Goal: Task Accomplishment & Management: Manage account settings

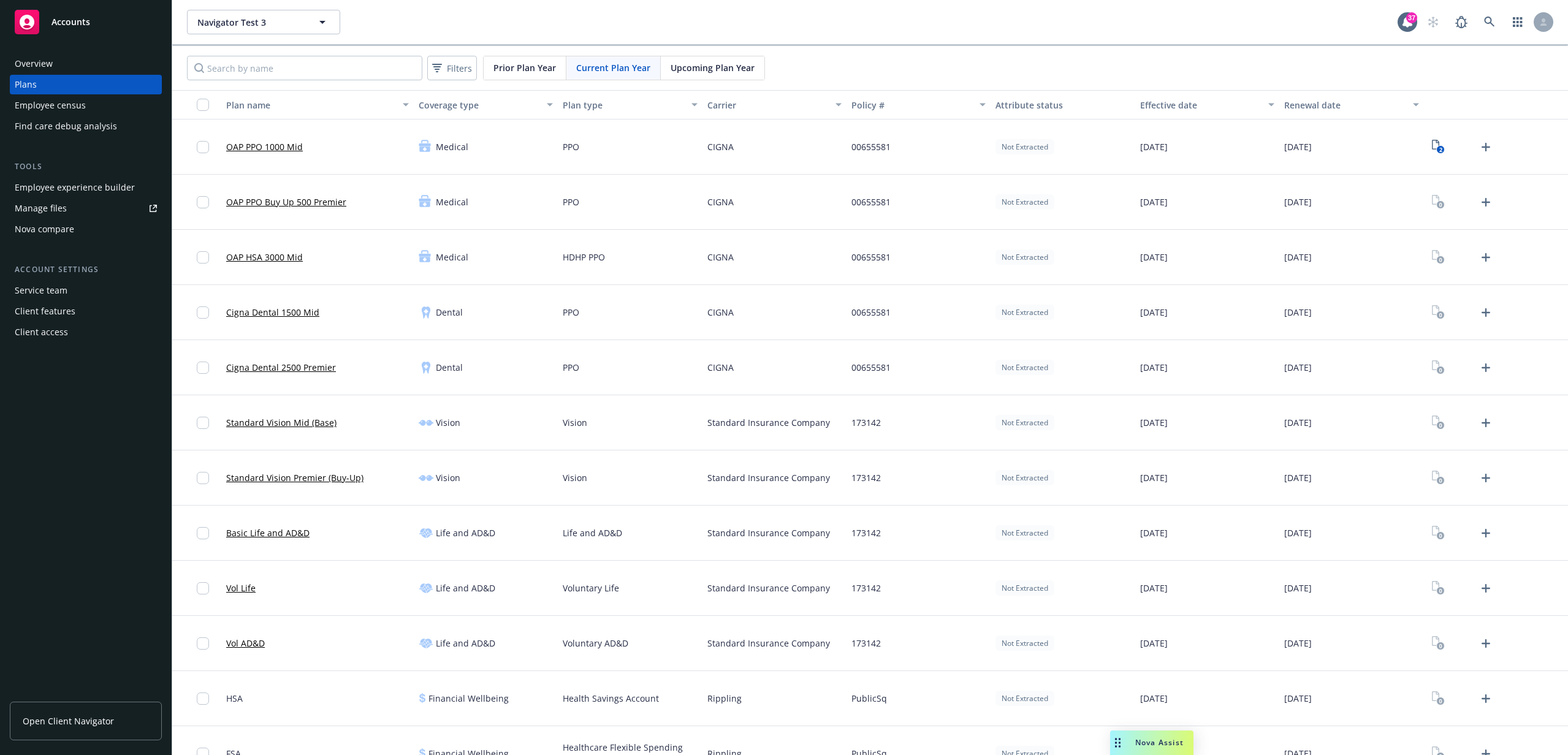
click at [453, 21] on div "Navigator Test 3 Navigator Test 3" at bounding box center [792, 22] width 1211 height 25
click at [707, 68] on span "Upcoming Plan Year" at bounding box center [712, 68] width 84 height 12
click at [621, 70] on span "Current Plan Year" at bounding box center [612, 68] width 74 height 12
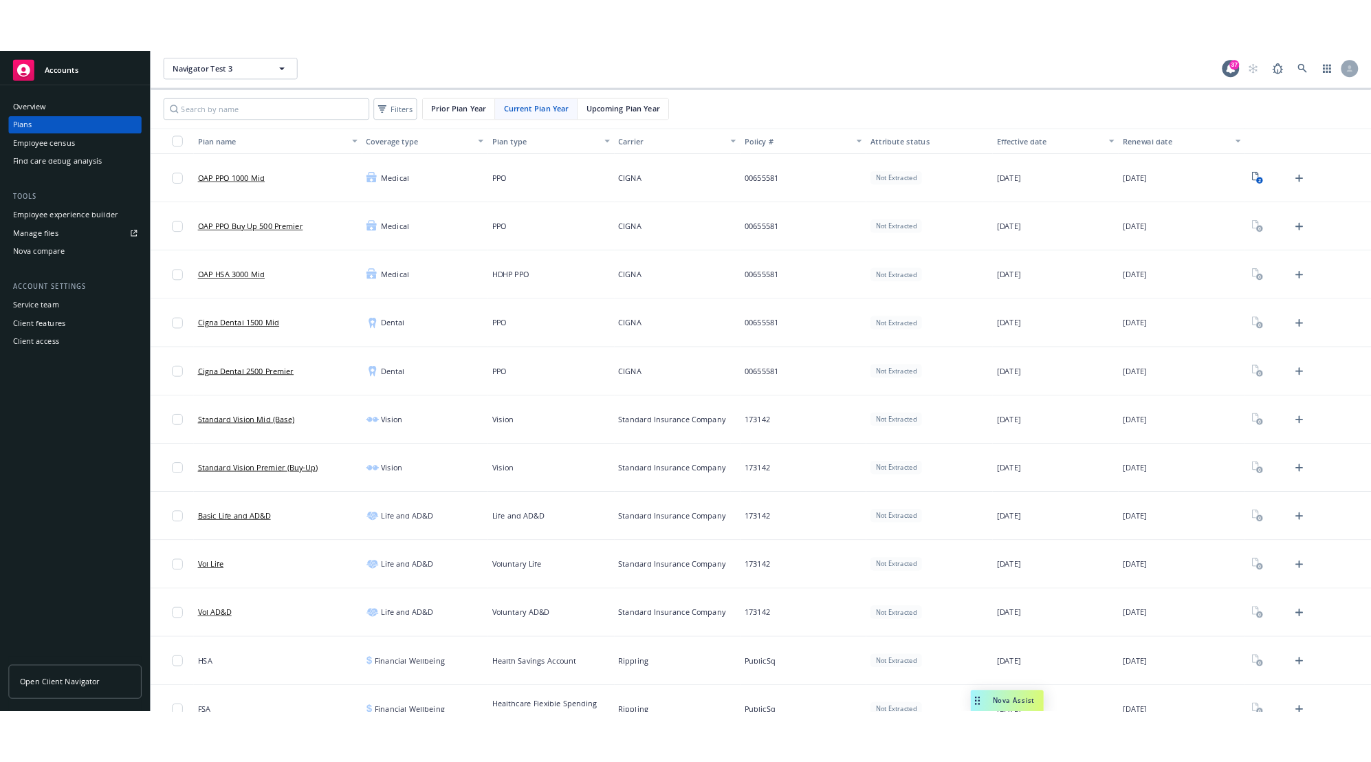
scroll to position [3, 0]
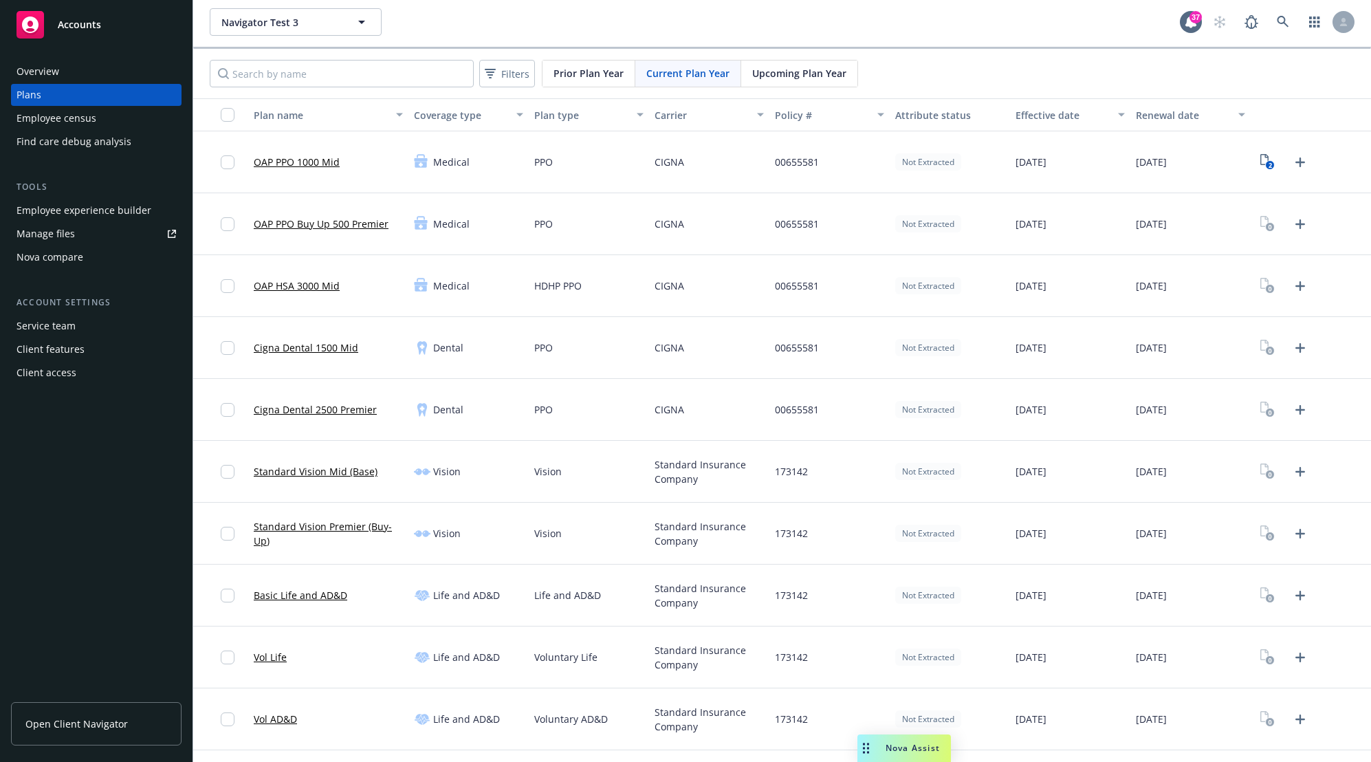
drag, startPoint x: 1048, startPoint y: 42, endPoint x: 935, endPoint y: 65, distance: 115.9
click at [1047, 43] on div "Navigator Test 3 Navigator Test 3 37" at bounding box center [782, 22] width 1178 height 50
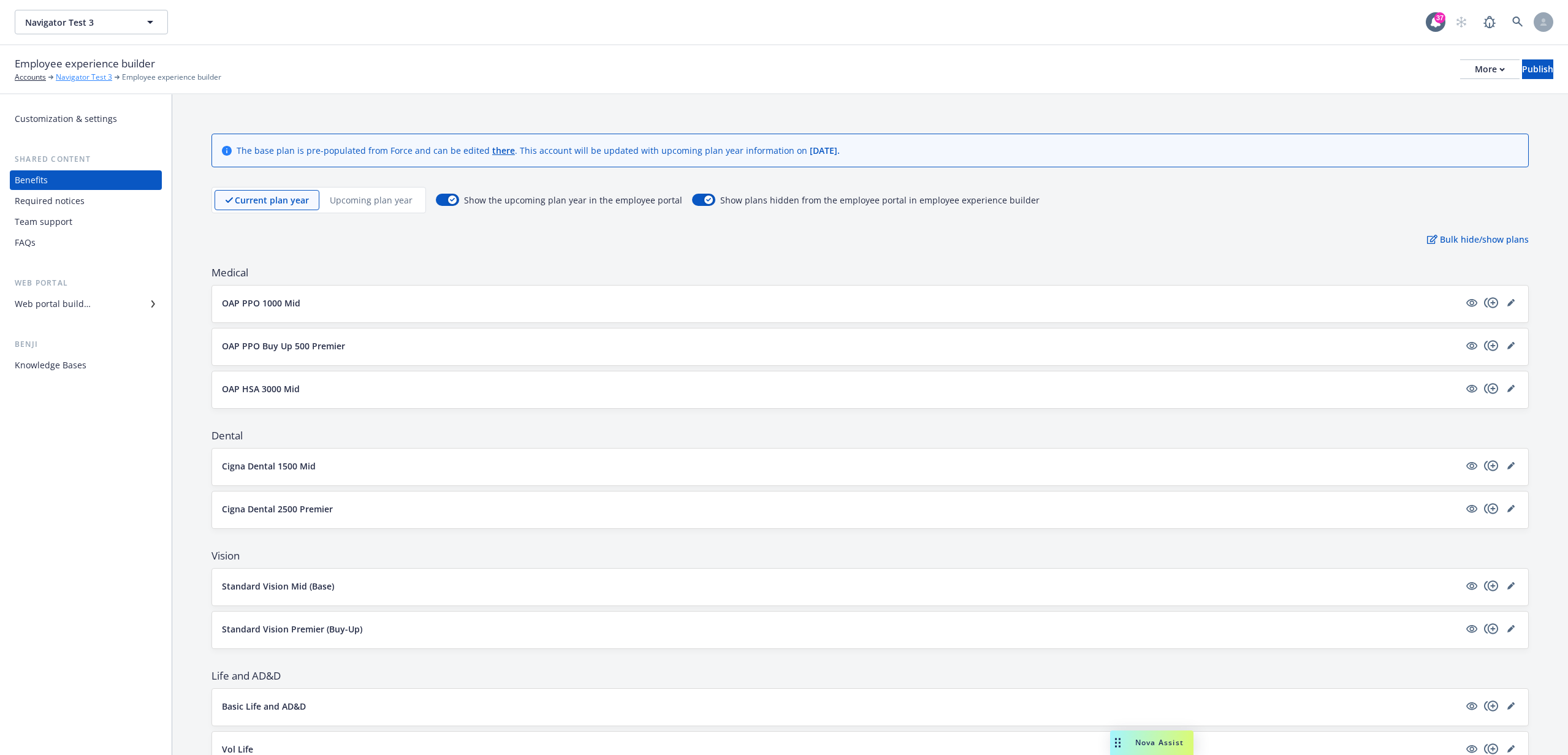
click at [80, 74] on link "Navigator Test 3" at bounding box center [84, 77] width 56 height 11
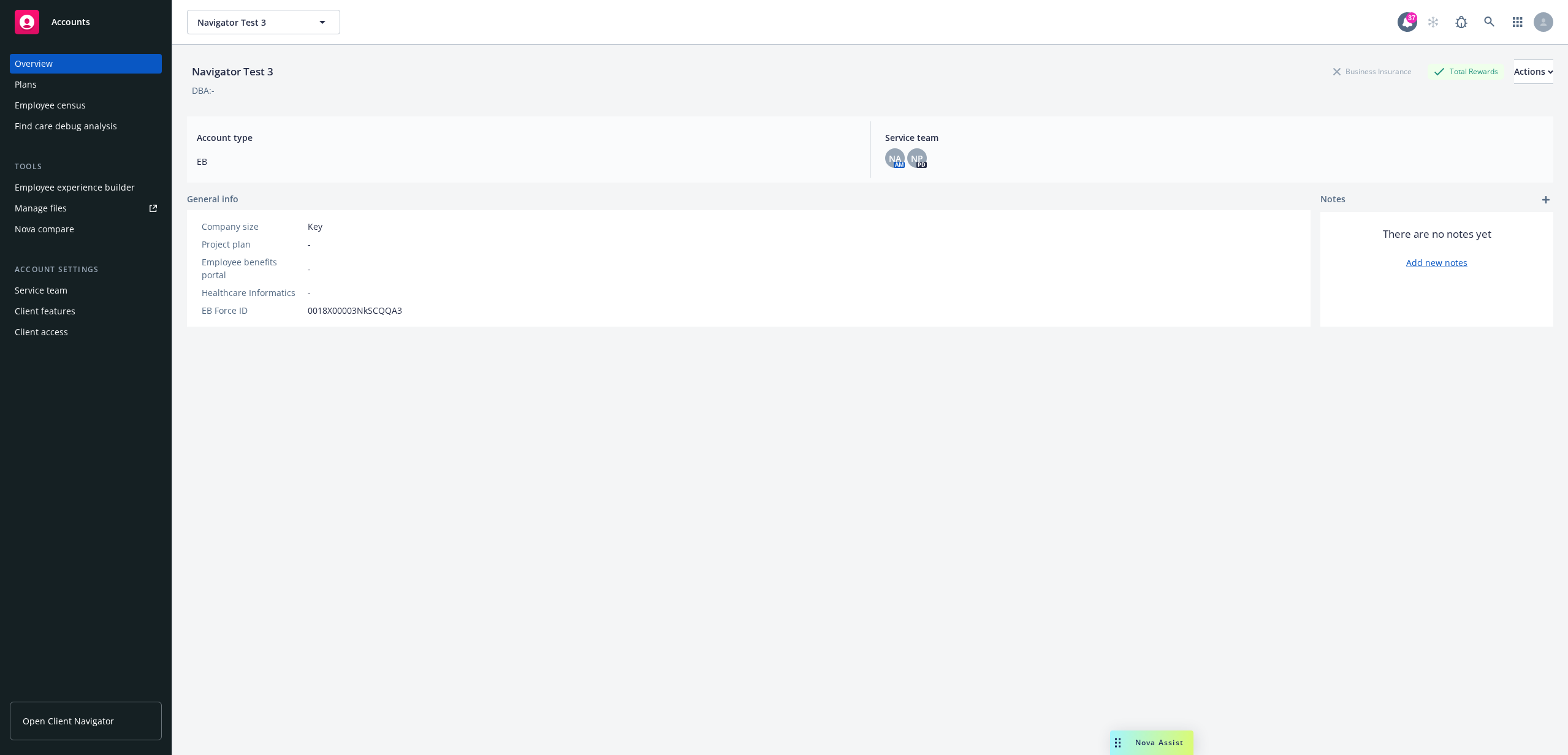
click at [35, 86] on div "Plans" at bounding box center [26, 85] width 22 height 20
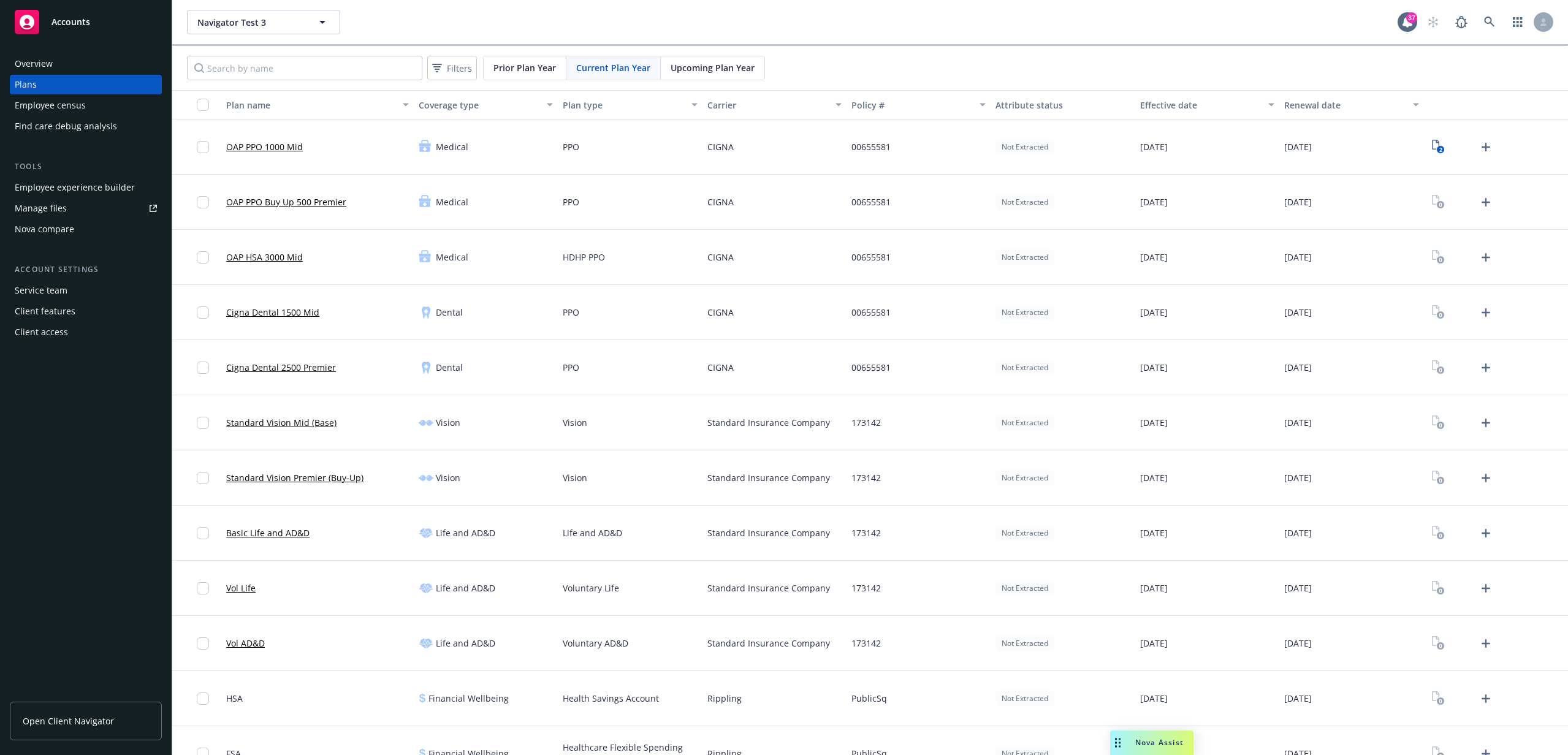
click at [694, 68] on span "Upcoming Plan Year" at bounding box center [712, 68] width 84 height 12
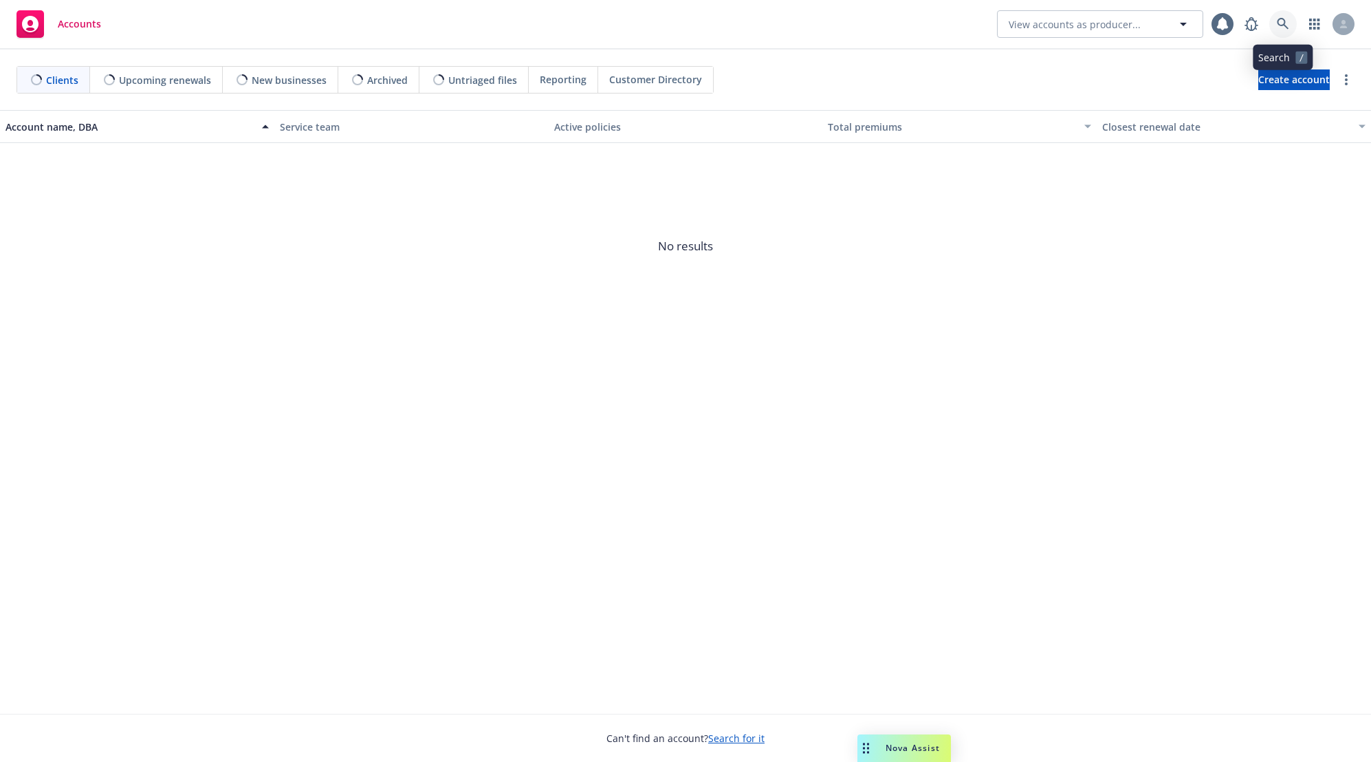
click at [1275, 18] on link at bounding box center [1283, 24] width 28 height 28
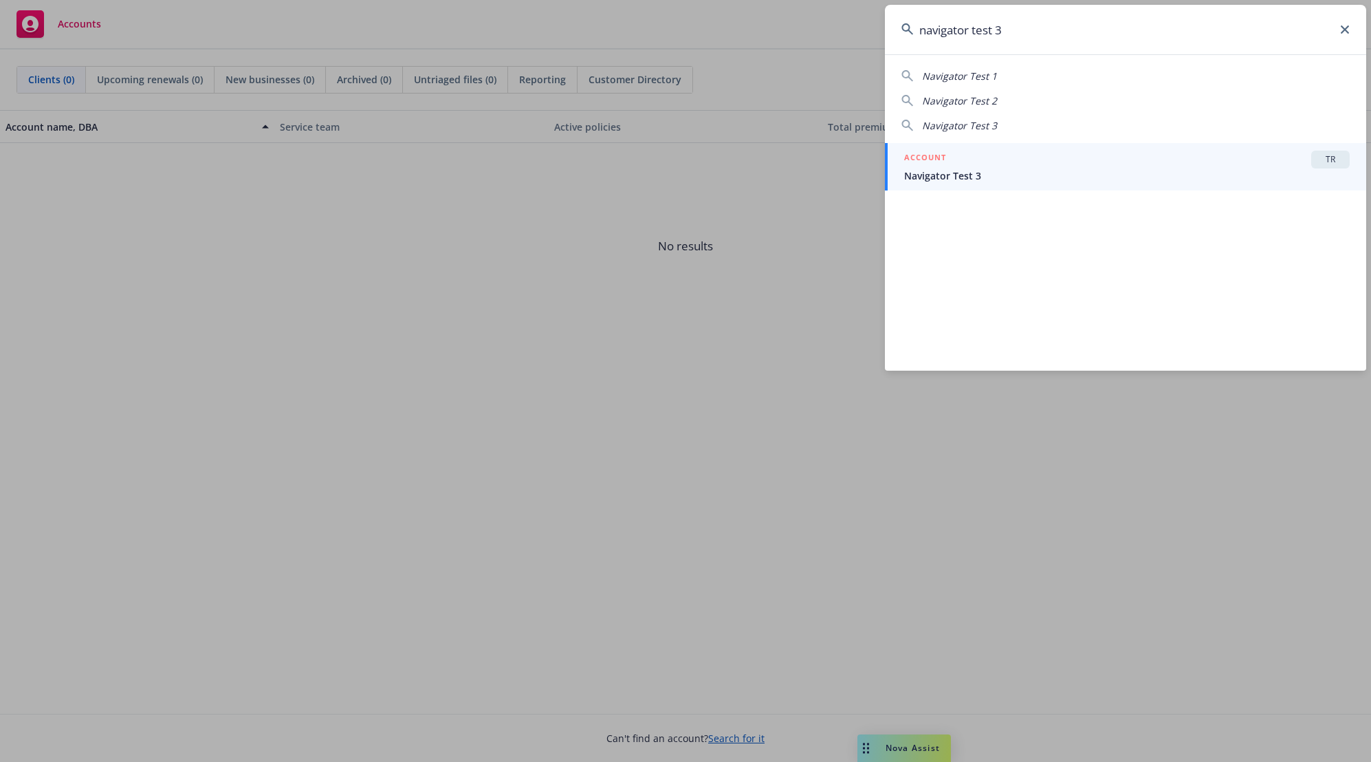
type input "navigator test 3"
click at [1142, 173] on span "Navigator Test 3" at bounding box center [1127, 175] width 446 height 14
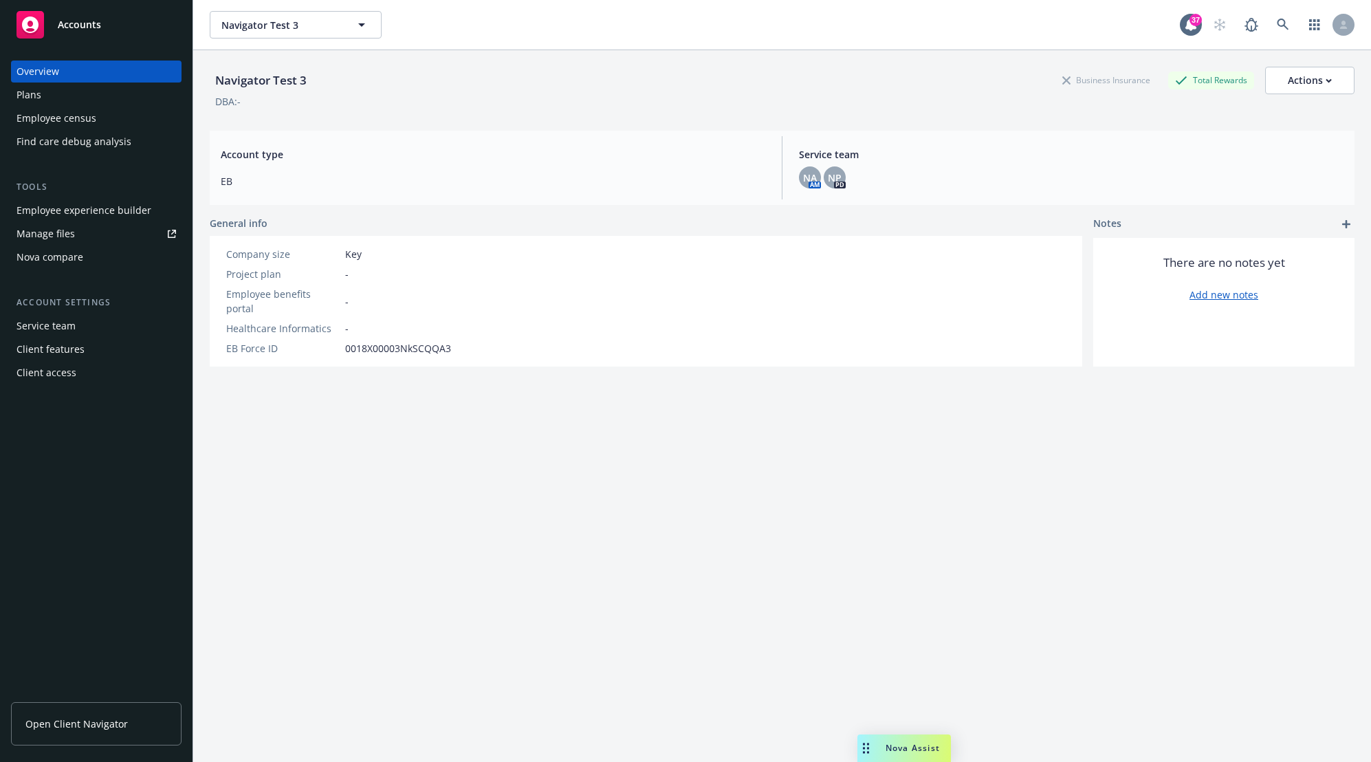
click at [67, 352] on div "Client features" at bounding box center [51, 349] width 68 height 22
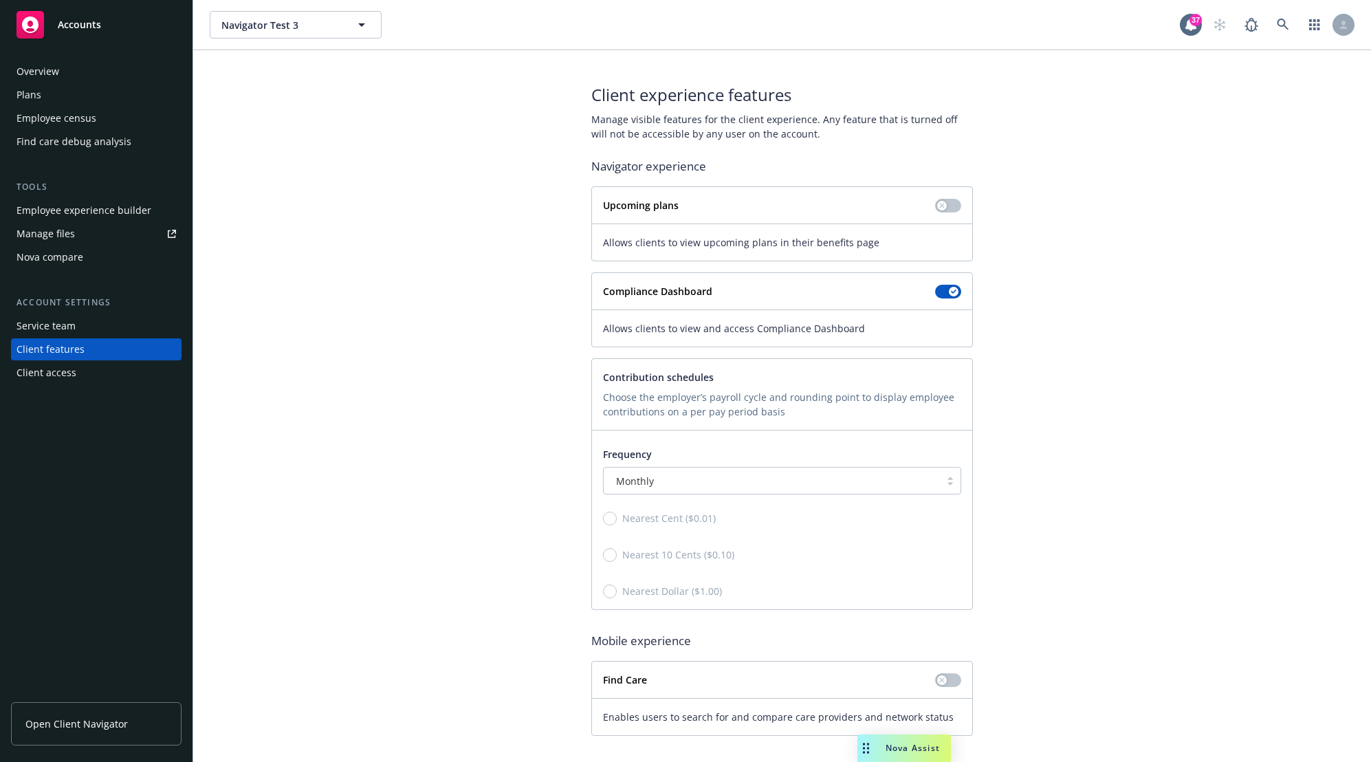
click at [93, 208] on div "Employee experience builder" at bounding box center [84, 210] width 135 height 22
click at [1065, 417] on div "Client experience features Manage visible features for the client experience. A…" at bounding box center [782, 409] width 1145 height 653
drag, startPoint x: 441, startPoint y: 666, endPoint x: 527, endPoint y: 759, distance: 127.0
click at [442, 666] on div "Client experience features Manage visible features for the client experience. A…" at bounding box center [782, 409] width 1145 height 653
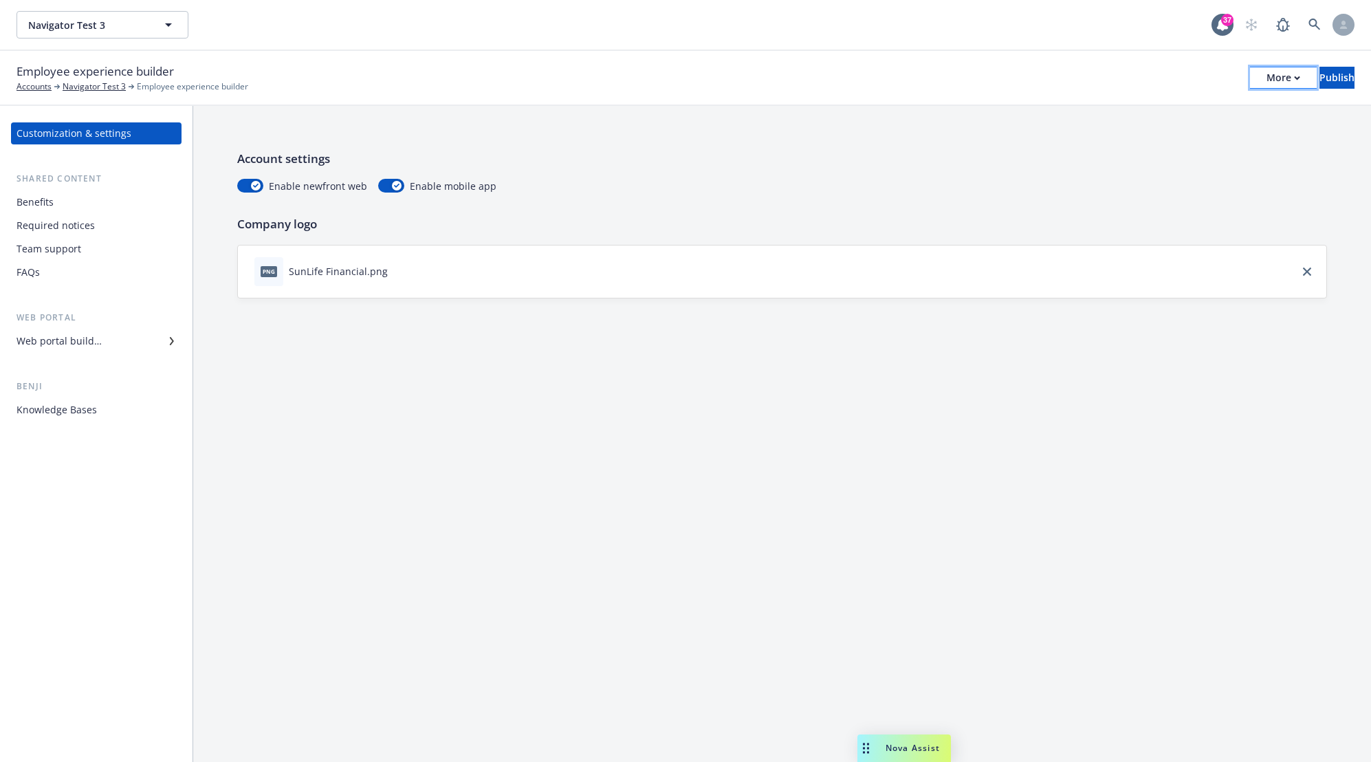
click at [1267, 74] on div "More" at bounding box center [1284, 77] width 34 height 21
click at [1200, 157] on link "Configure test user to preview app" at bounding box center [1171, 164] width 204 height 28
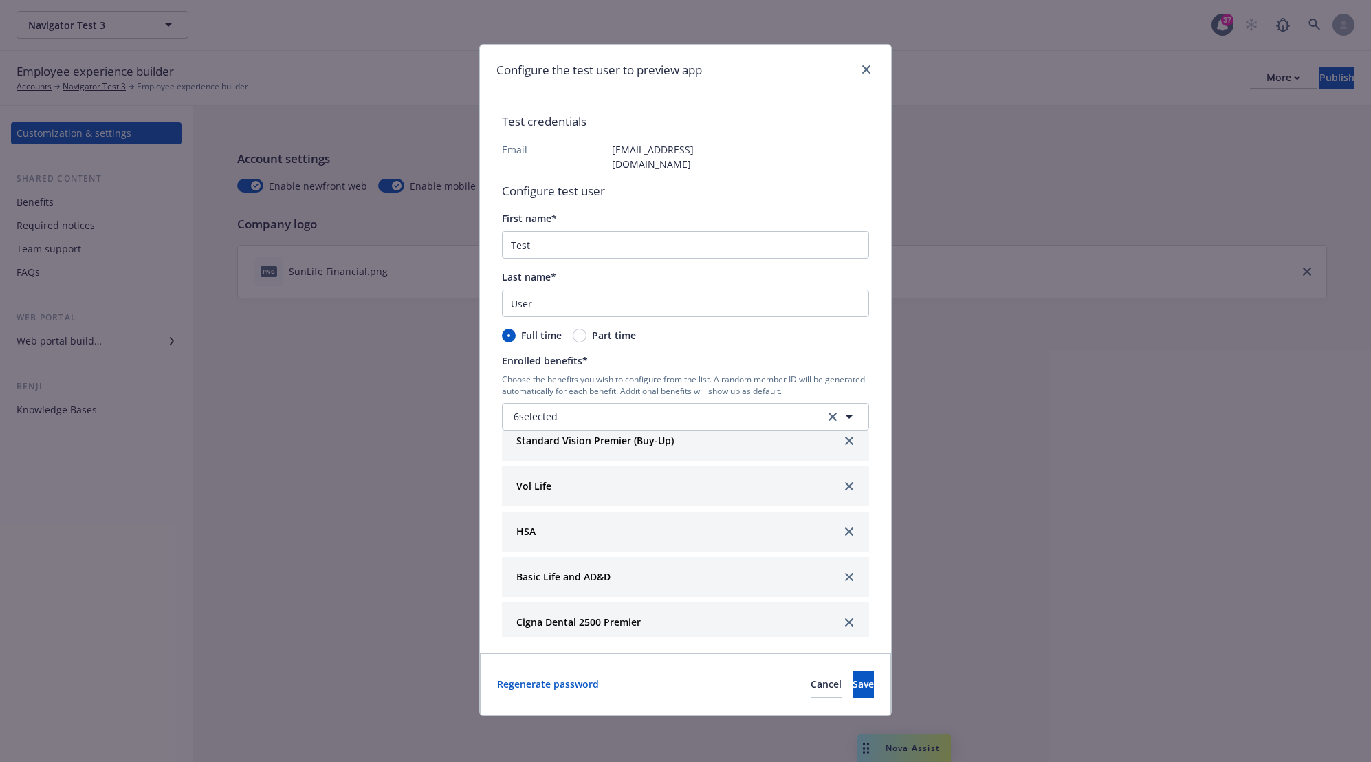
scroll to position [66, 0]
drag, startPoint x: 778, startPoint y: 151, endPoint x: 600, endPoint y: 152, distance: 177.4
click at [600, 152] on div "Test credentials Email test.navigatortest3@gmail.com Configure test user First …" at bounding box center [685, 374] width 367 height 523
copy div "test.navigatortest3@gmail.com"
click at [571, 677] on link "Regenerate password" at bounding box center [548, 684] width 102 height 14
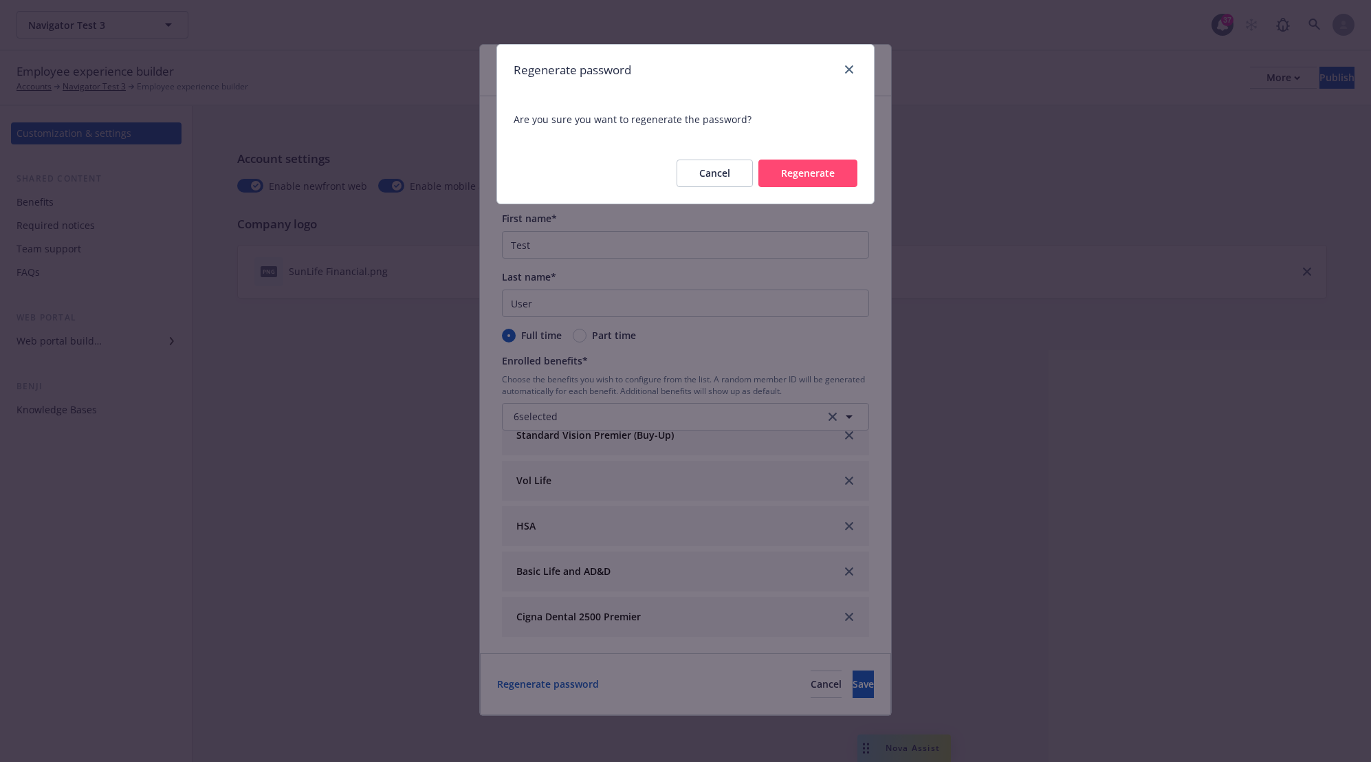
click at [796, 177] on button "Regenerate" at bounding box center [808, 174] width 99 height 28
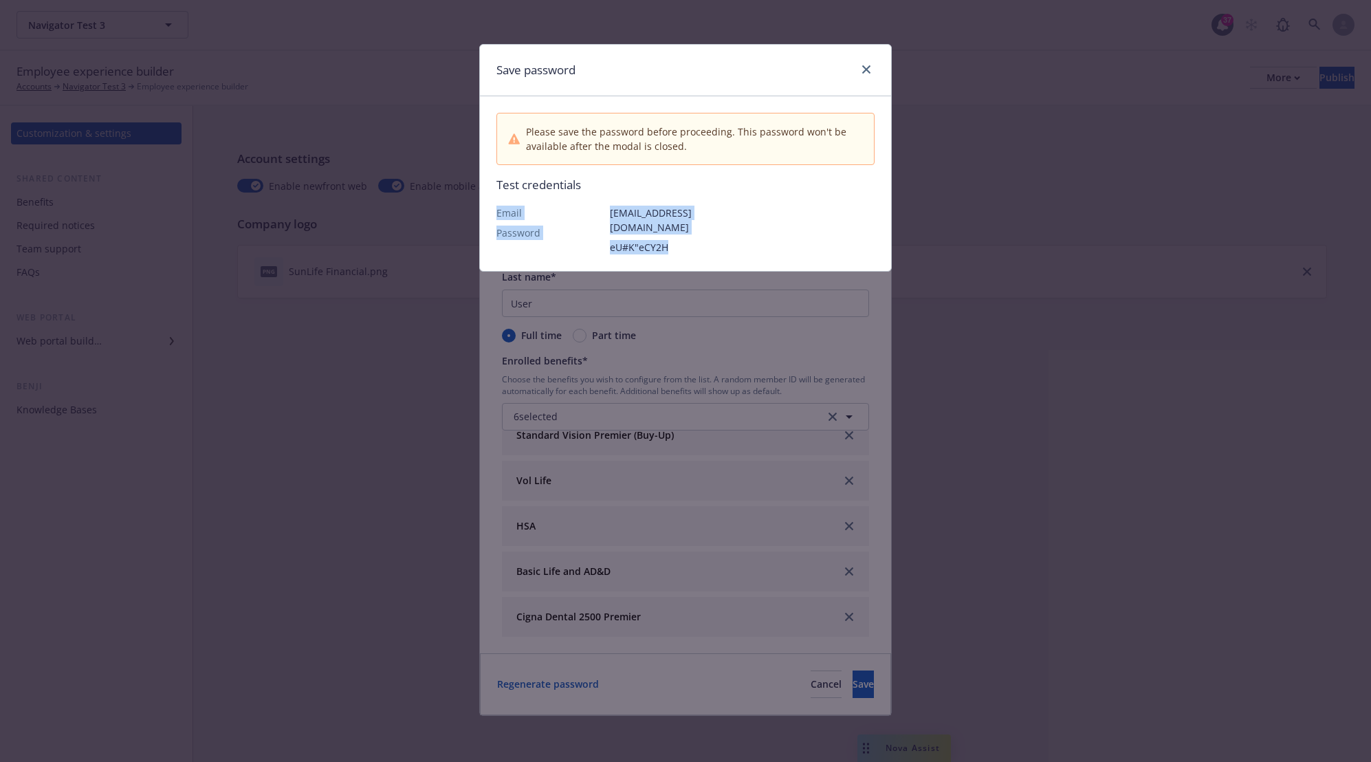
drag, startPoint x: 677, startPoint y: 239, endPoint x: 481, endPoint y: 208, distance: 197.7
click at [481, 208] on div "Please save the password before proceeding. This password won't be available af…" at bounding box center [685, 183] width 411 height 174
copy div "Email Password test.navigatortest3@gmail.com eU#K"eCY2H"
click at [287, 69] on div "Save password Please save the password before proceeding. This password won't b…" at bounding box center [685, 381] width 1371 height 762
click at [1081, 330] on div "Save password Please save the password before proceeding. This password won't b…" at bounding box center [685, 381] width 1371 height 762
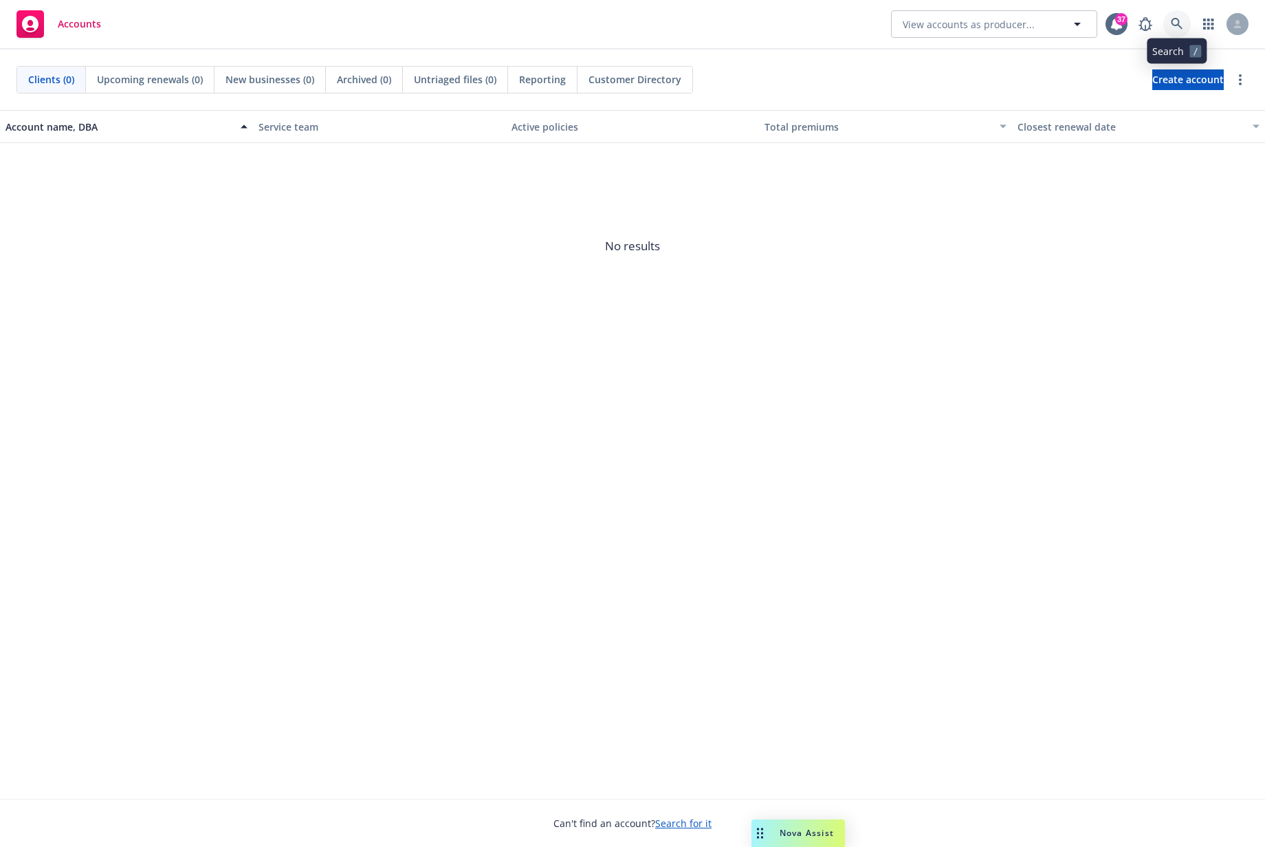
click at [1183, 18] on link at bounding box center [1178, 24] width 28 height 28
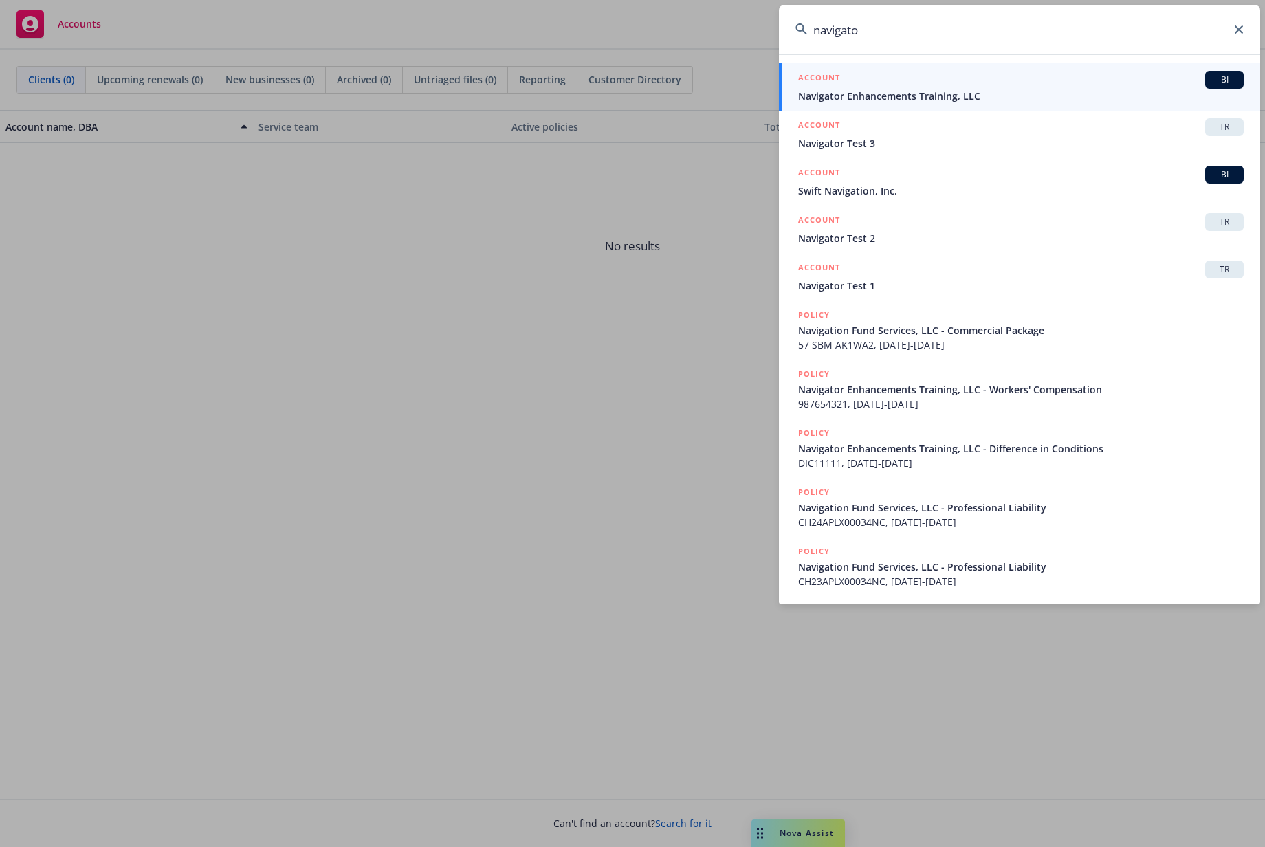
type input "navigator"
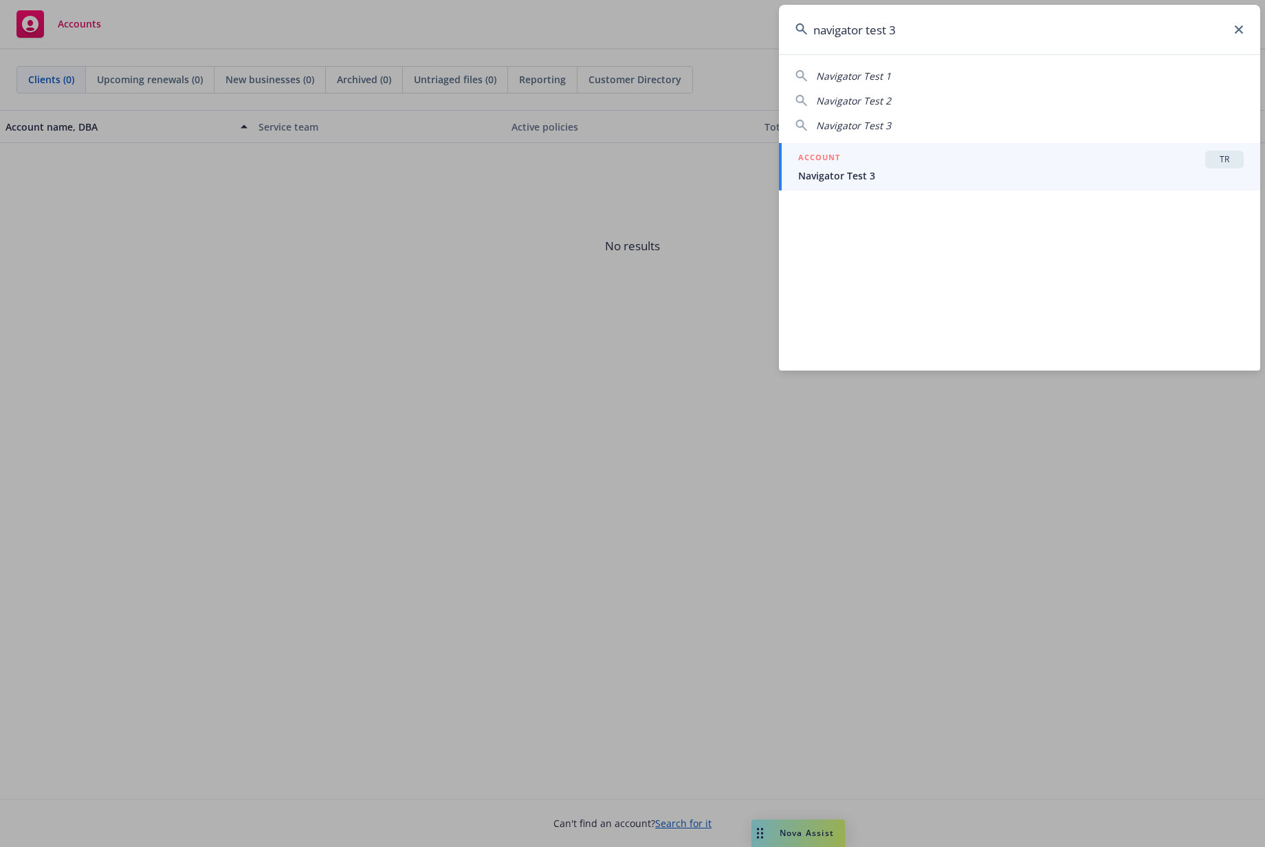
type input "navigator test 3"
click at [965, 168] on span "Navigator Test 3" at bounding box center [1021, 175] width 446 height 14
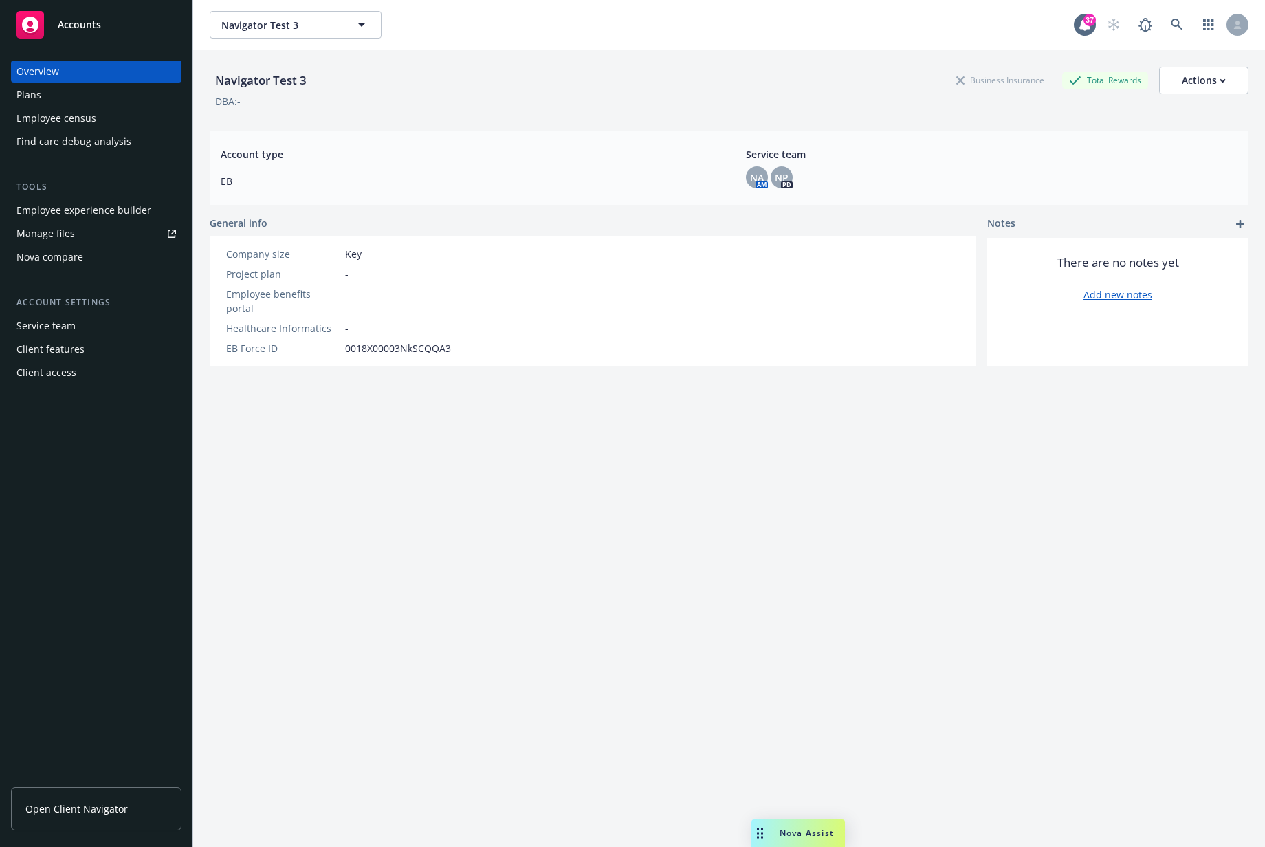
click at [23, 212] on div "Employee experience builder" at bounding box center [84, 210] width 135 height 22
click at [75, 96] on div "Plans" at bounding box center [97, 95] width 160 height 22
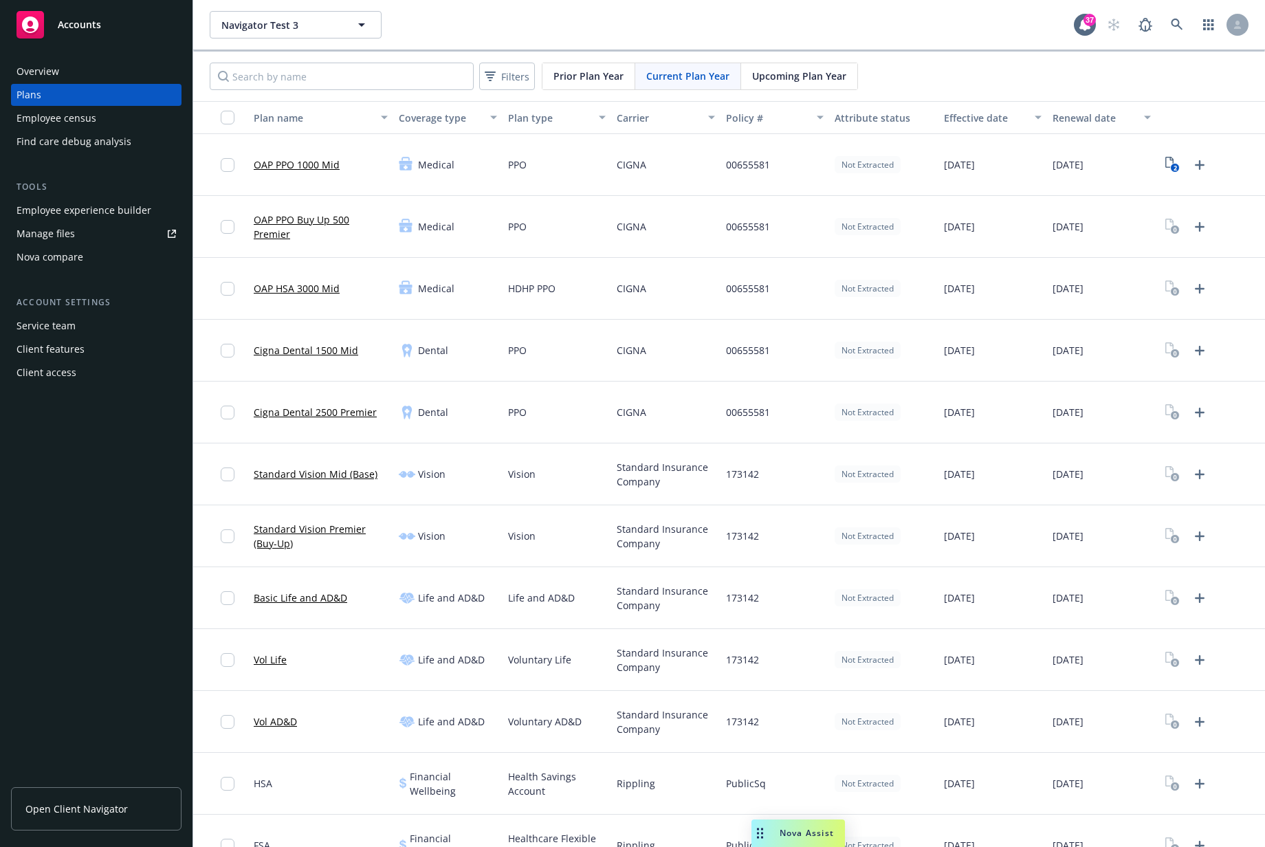
click at [319, 413] on link "Cigna Dental 2500 Premier" at bounding box center [315, 412] width 123 height 14
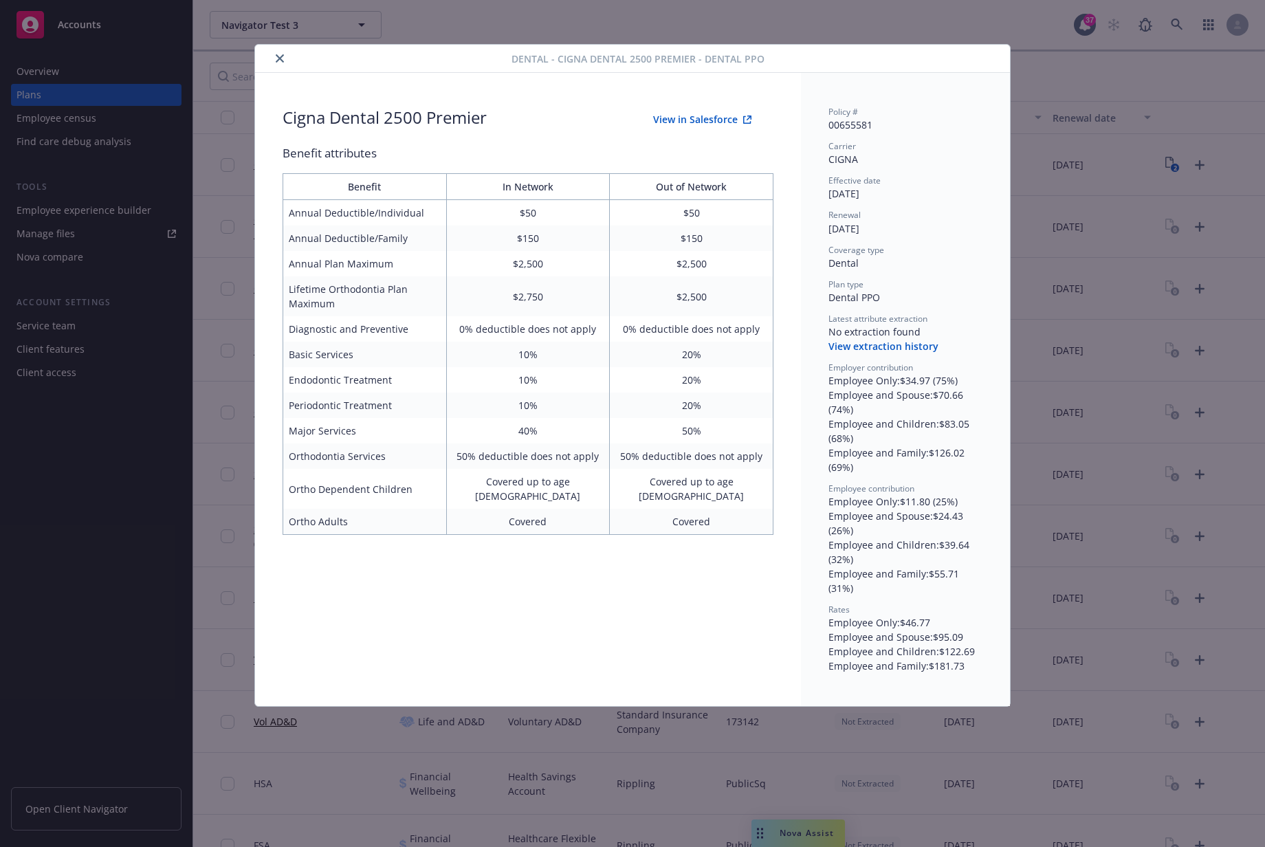
click at [280, 55] on icon "close" at bounding box center [280, 58] width 8 height 8
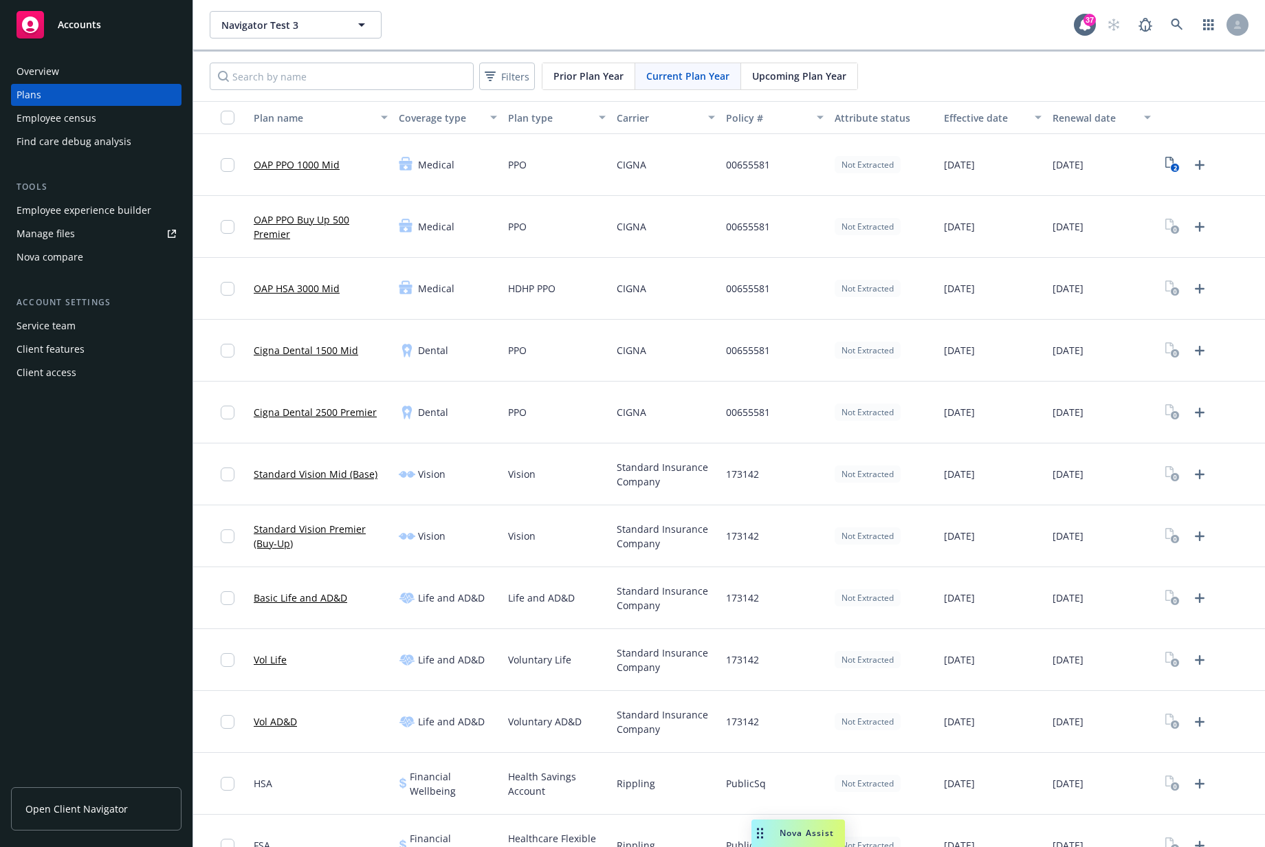
click at [775, 72] on span "Upcoming Plan Year" at bounding box center [799, 76] width 94 height 14
click at [313, 415] on link "Cigna Dental 2500 Premier" at bounding box center [315, 412] width 123 height 14
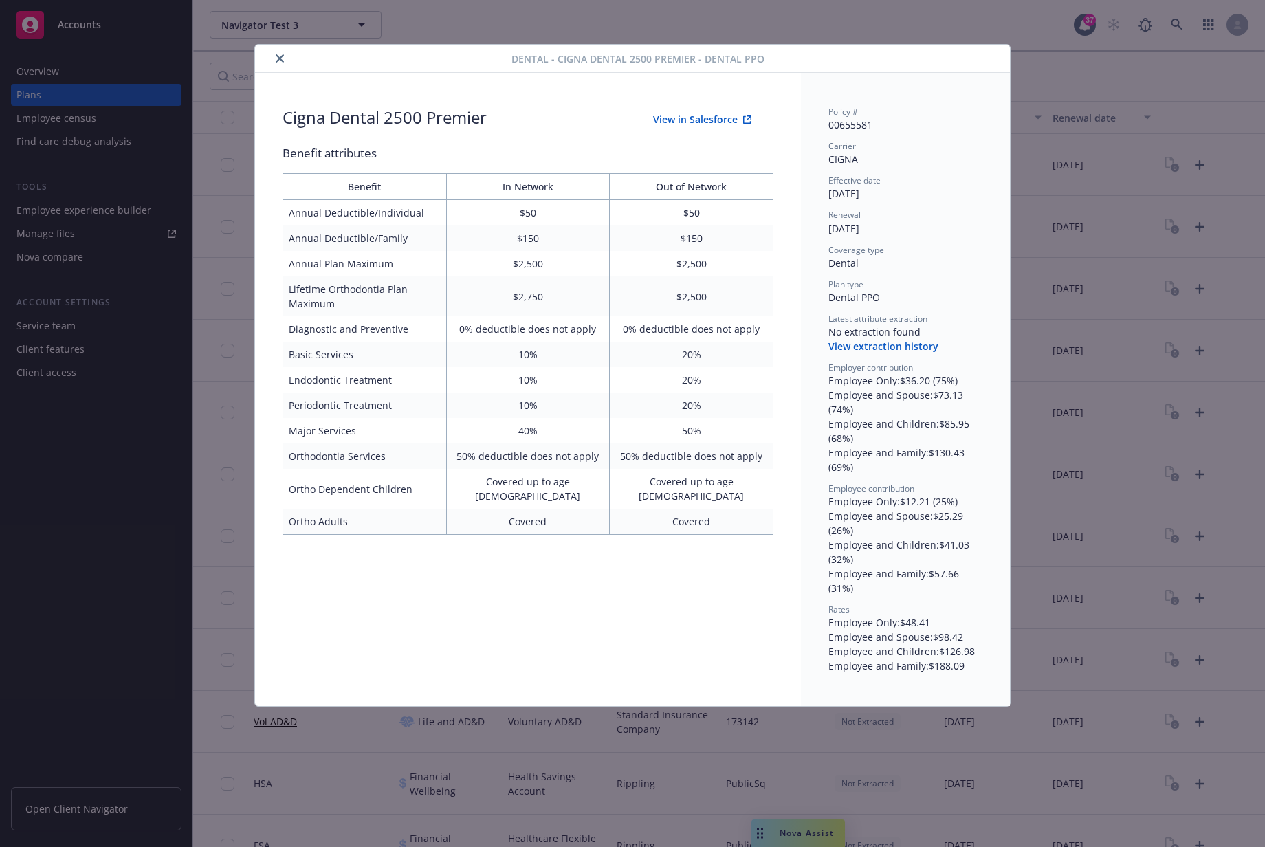
click at [283, 54] on icon "close" at bounding box center [280, 58] width 8 height 8
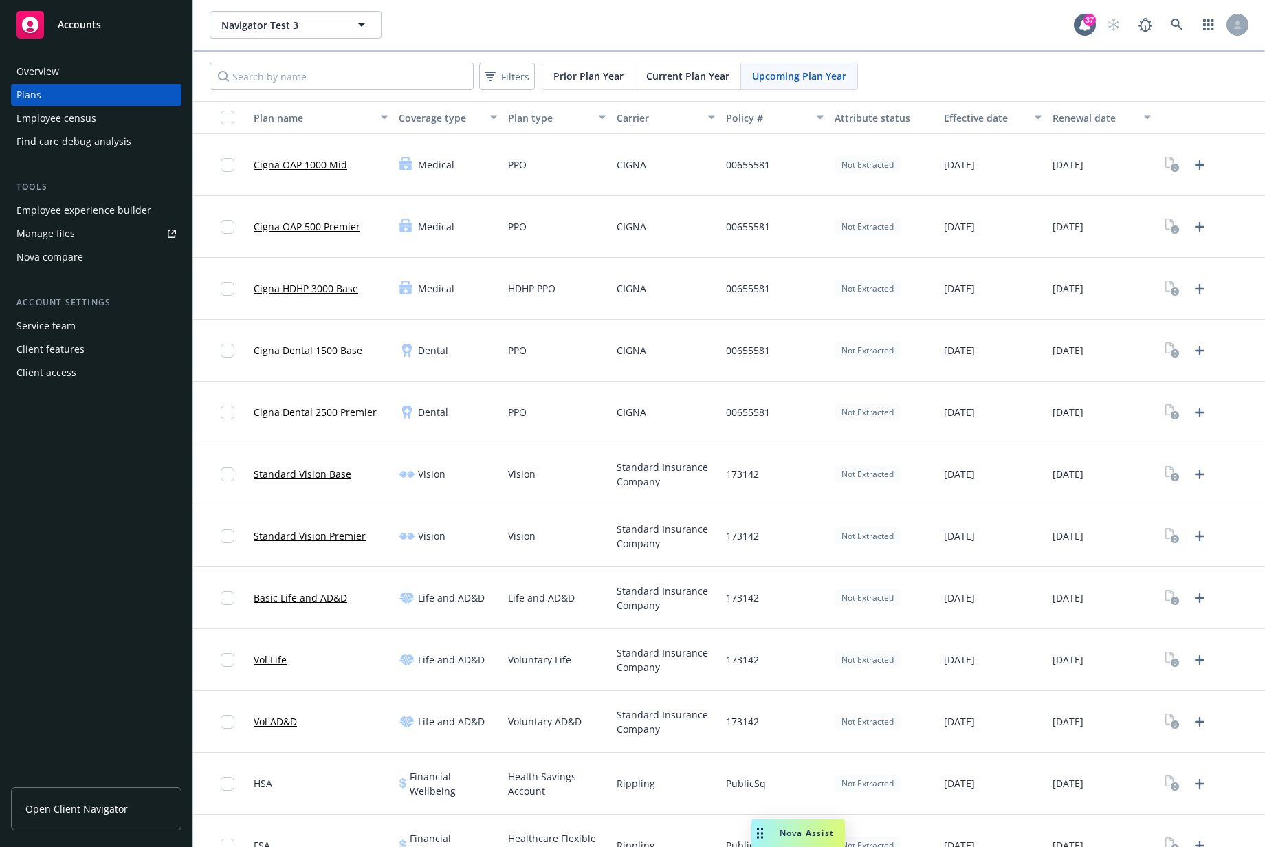
click at [684, 75] on span "Current Plan Year" at bounding box center [687, 76] width 83 height 14
click at [309, 415] on link "Cigna Dental 2500 Premier" at bounding box center [315, 412] width 123 height 14
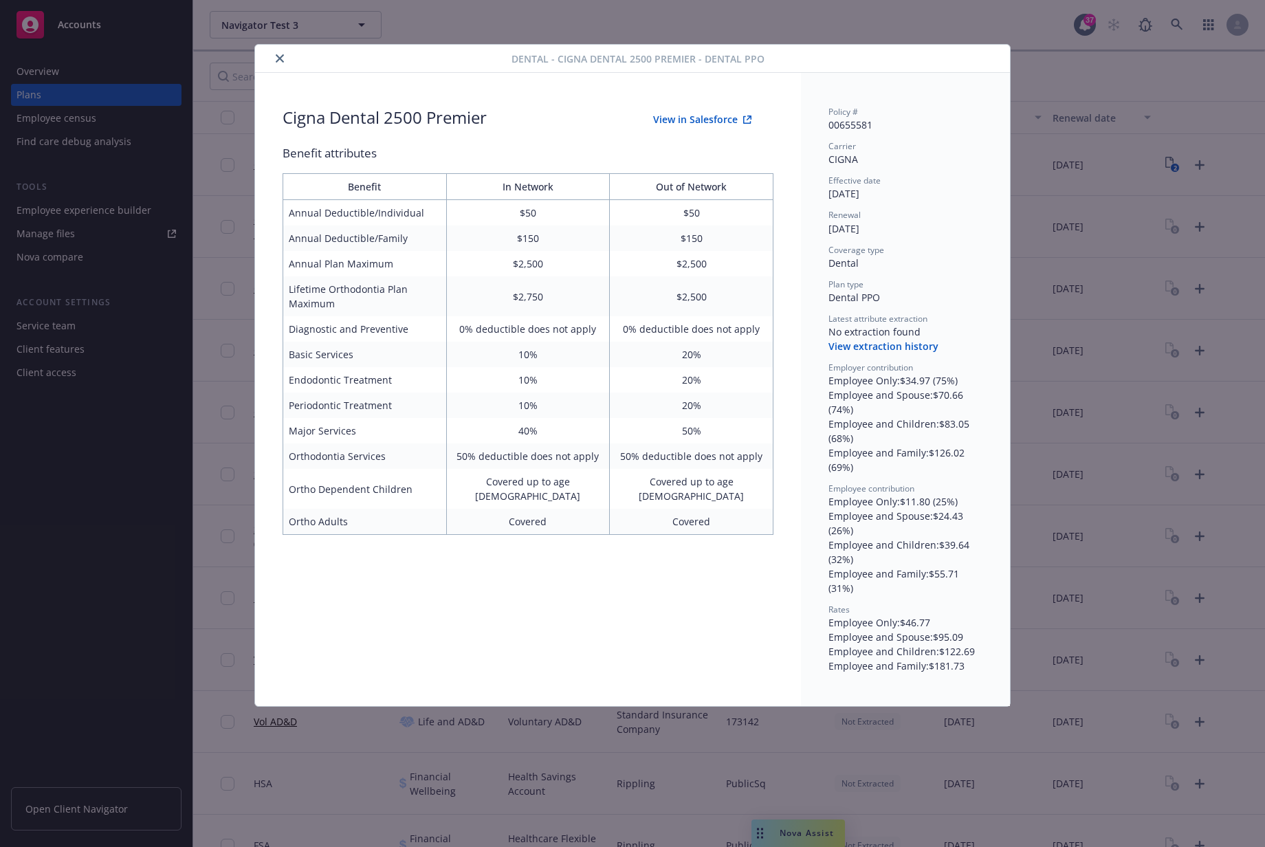
click at [279, 57] on icon "close" at bounding box center [280, 58] width 8 height 8
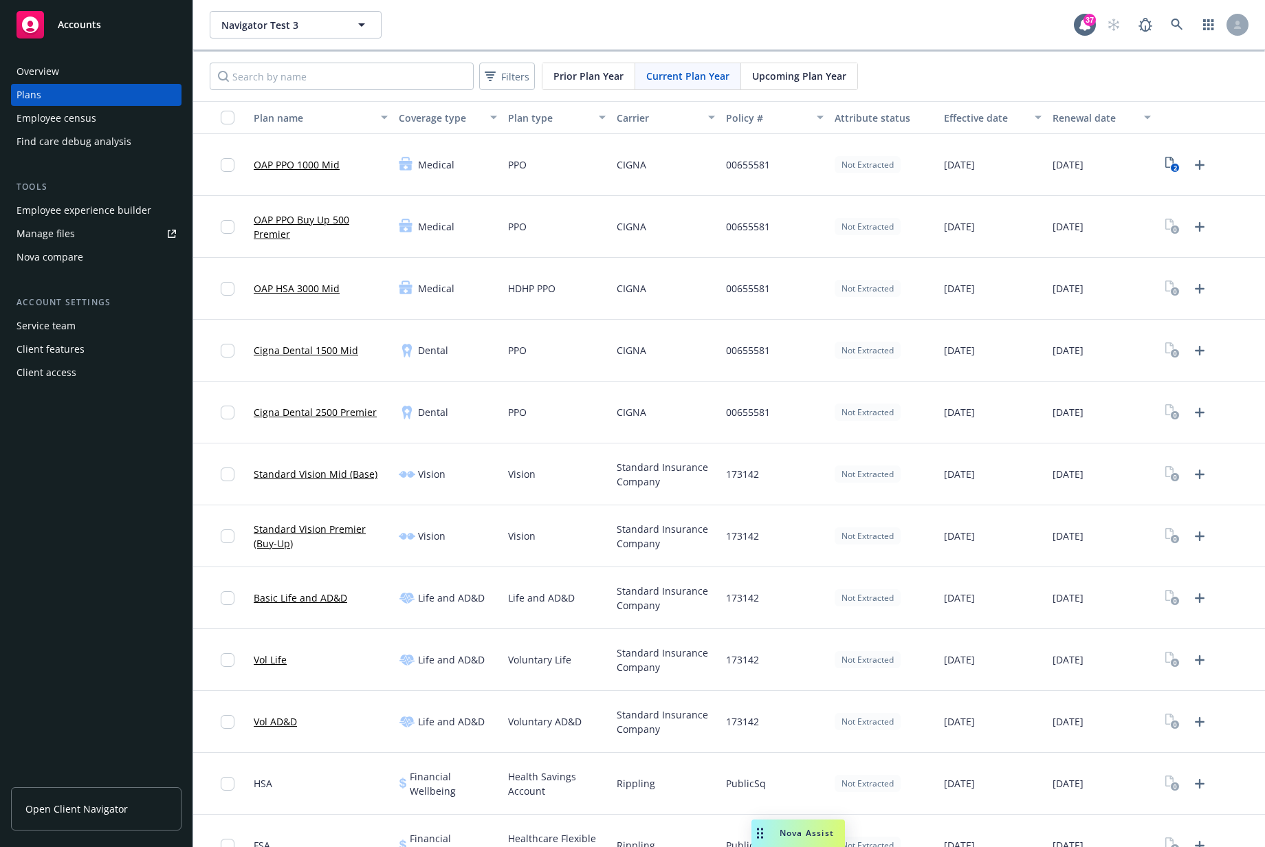
click at [105, 204] on div "Employee experience builder" at bounding box center [84, 210] width 135 height 22
click at [534, 23] on div "Navigator Test 3 Navigator Test 3" at bounding box center [642, 25] width 864 height 28
click at [982, 8] on div "Navigator Test 3 Navigator Test 3 37" at bounding box center [729, 25] width 1072 height 50
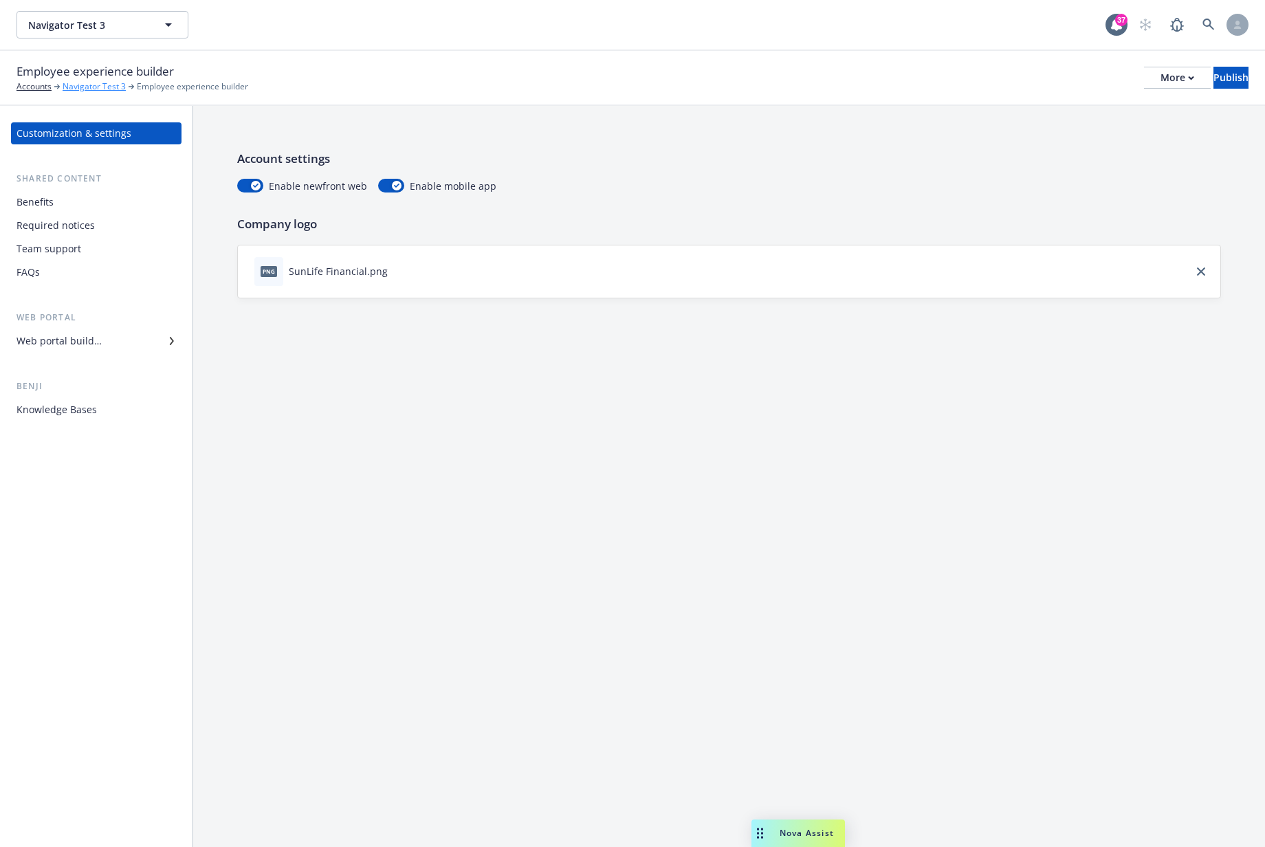
click at [93, 84] on link "Navigator Test 3" at bounding box center [94, 86] width 63 height 12
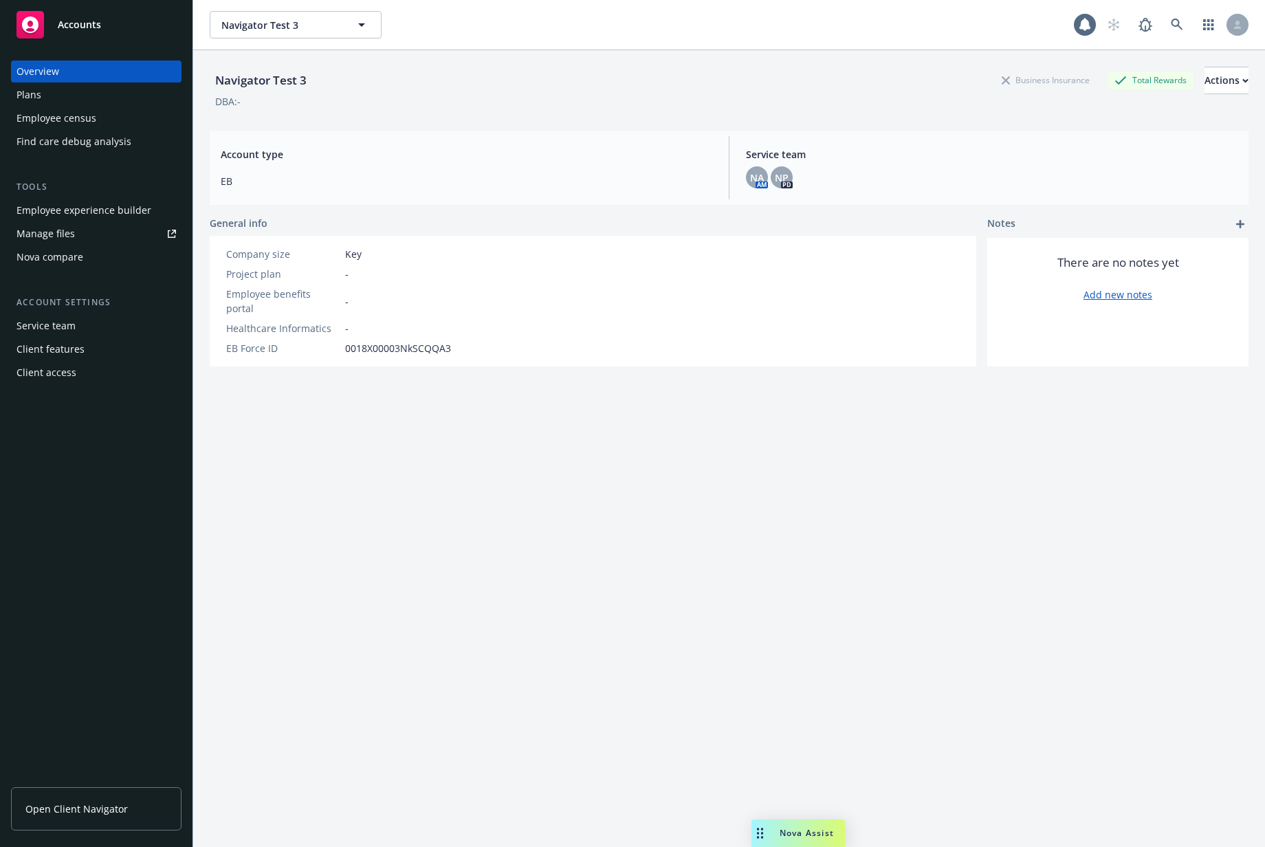
click at [69, 98] on div "Plans" at bounding box center [97, 95] width 160 height 22
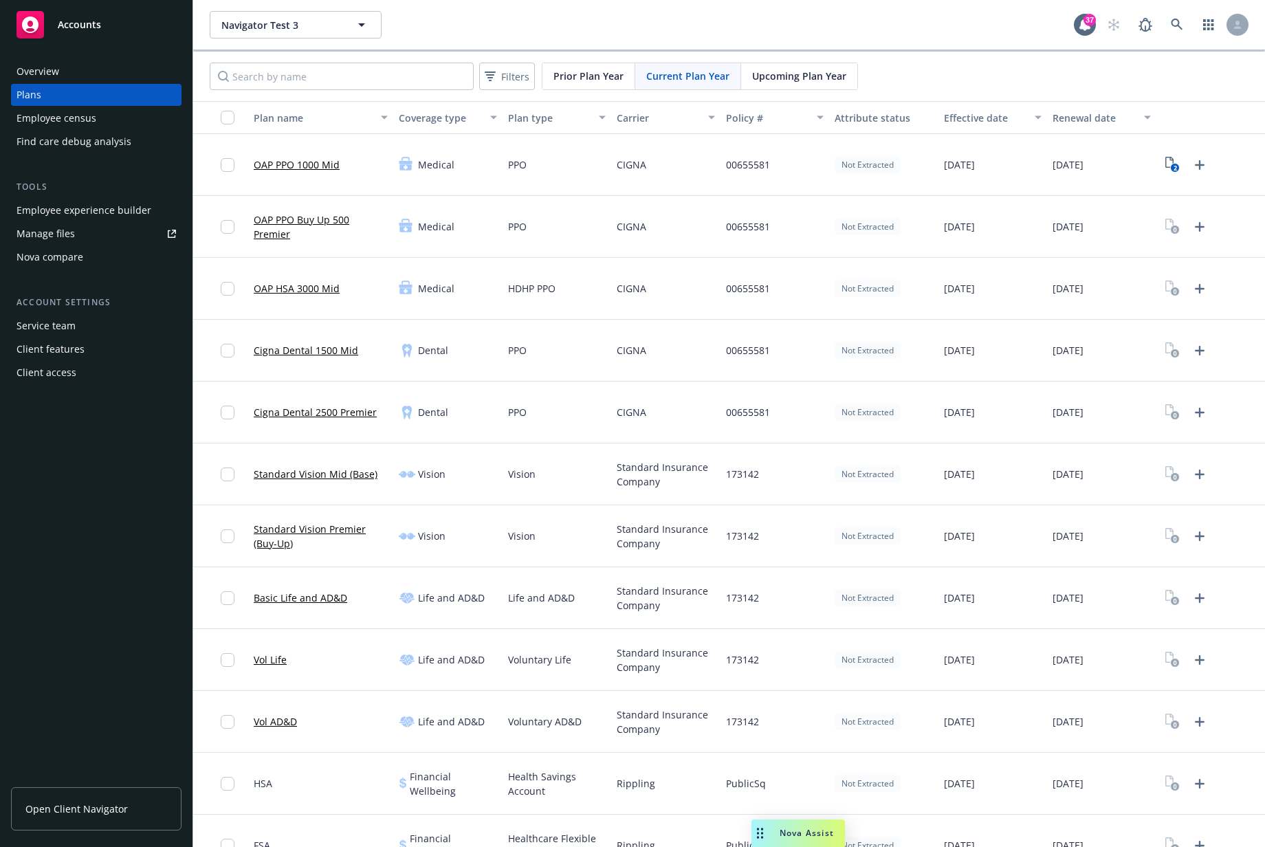
click at [341, 347] on link "Cigna Dental 1500 Mid" at bounding box center [306, 350] width 105 height 14
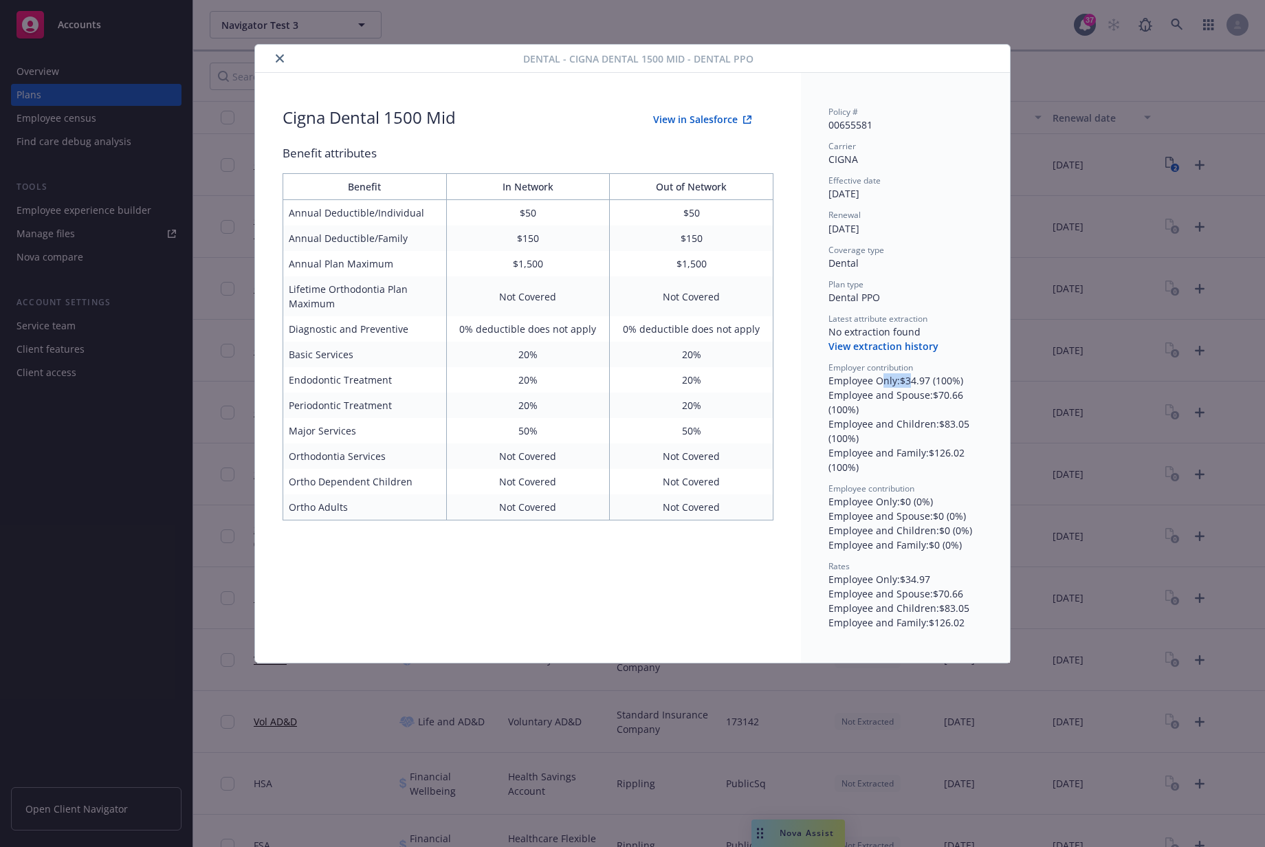
drag, startPoint x: 881, startPoint y: 378, endPoint x: 913, endPoint y: 384, distance: 32.8
click at [913, 384] on div "Employee Only : $34.97 (100%)" at bounding box center [906, 380] width 154 height 14
drag, startPoint x: 880, startPoint y: 501, endPoint x: 903, endPoint y: 516, distance: 27.3
click at [900, 513] on div "Employee Only : $0 (0%) Employee and Spouse : $0 (0%) Employee and Children : $…" at bounding box center [906, 523] width 154 height 58
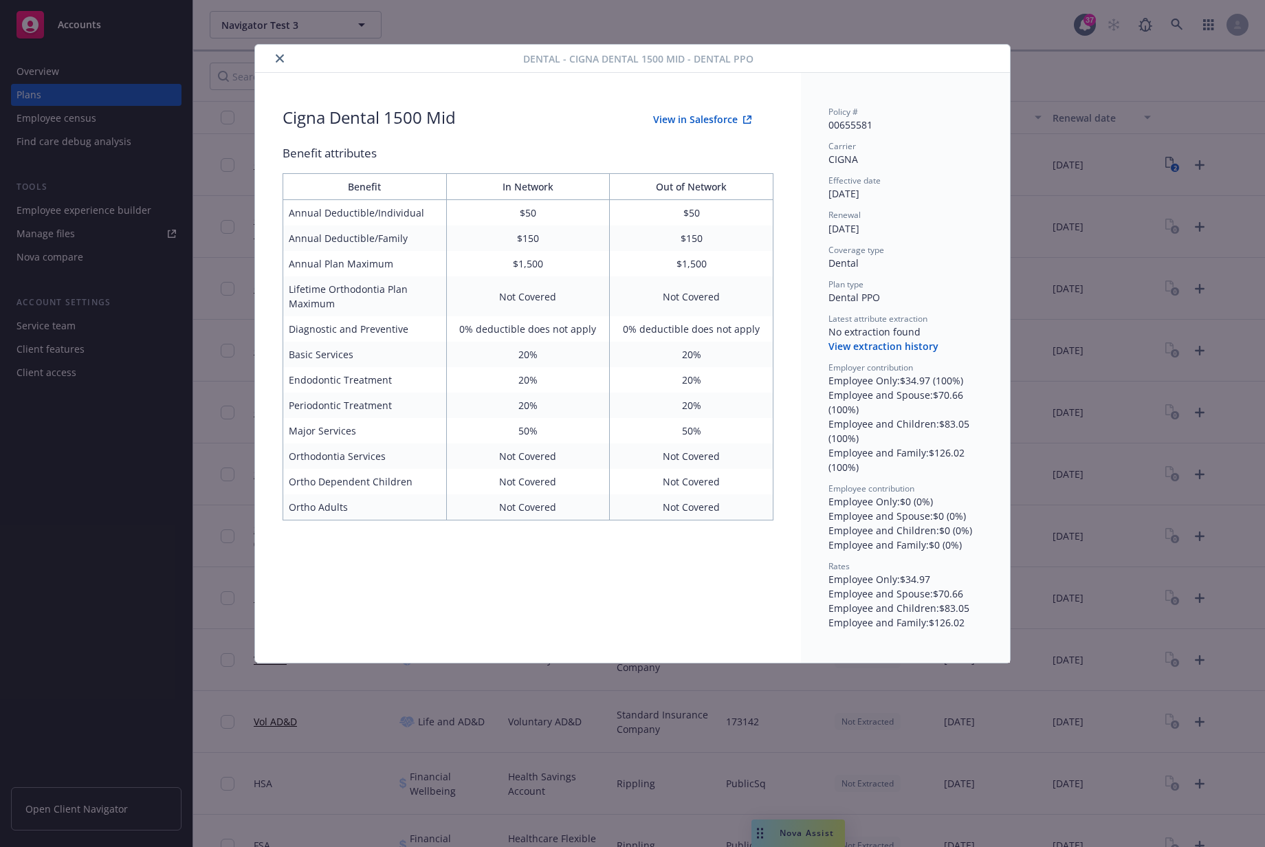
click at [904, 517] on div "Employee and Spouse : $0 (0%)" at bounding box center [906, 516] width 154 height 14
drag, startPoint x: 853, startPoint y: 495, endPoint x: 884, endPoint y: 536, distance: 51.0
click at [884, 536] on div "Employee Only : $0 (0%) Employee and Spouse : $0 (0%) Employee and Children : $…" at bounding box center [906, 523] width 154 height 58
click at [885, 536] on div "Employee and Children : $0 (0%)" at bounding box center [906, 530] width 154 height 14
drag, startPoint x: 873, startPoint y: 506, endPoint x: 897, endPoint y: 539, distance: 40.9
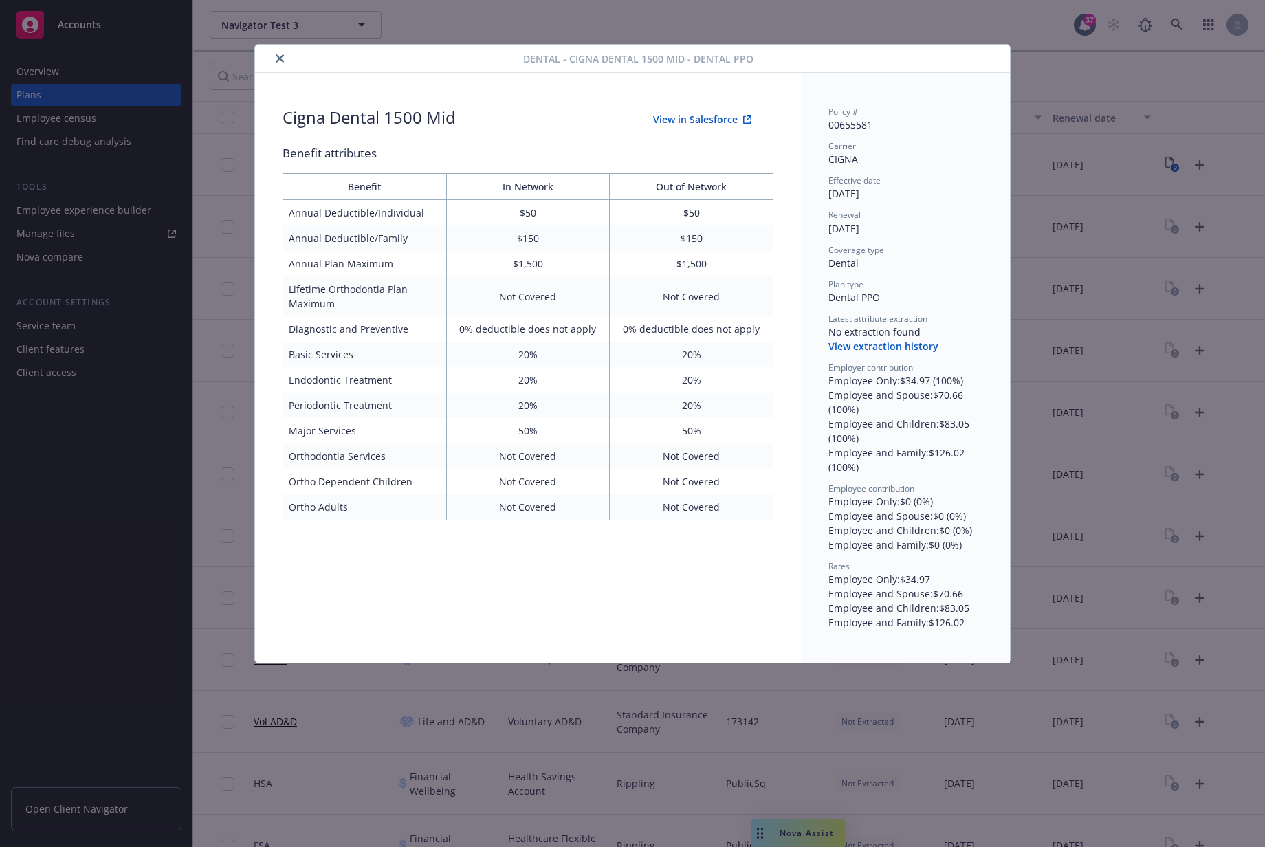
click at [897, 539] on div "Employee Only : $0 (0%) Employee and Spouse : $0 (0%) Employee and Children : $…" at bounding box center [906, 523] width 154 height 58
click at [897, 540] on div "Employee and Family : $0 (0%)" at bounding box center [906, 545] width 154 height 14
drag, startPoint x: 862, startPoint y: 503, endPoint x: 893, endPoint y: 555, distance: 60.7
click at [893, 555] on div "Policy # 00655581 Carrier CIGNA Effective date 10/01/2025 Renewal 12/01/2025 Co…" at bounding box center [906, 368] width 154 height 524
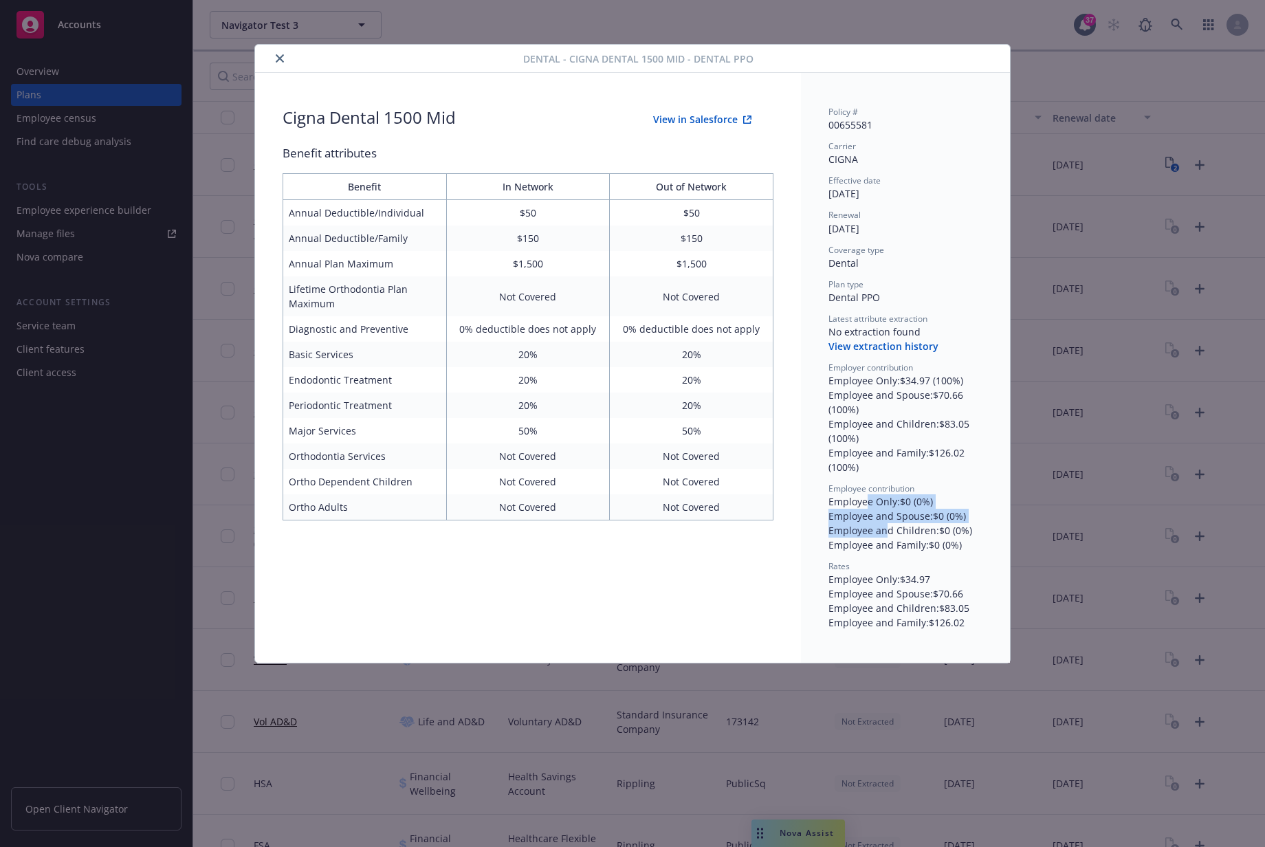
drag, startPoint x: 865, startPoint y: 497, endPoint x: 890, endPoint y: 536, distance: 46.4
click at [889, 536] on div "Employee Only : $0 (0%) Employee and Spouse : $0 (0%) Employee and Children : $…" at bounding box center [906, 523] width 154 height 58
click at [890, 536] on div "Employee and Children : $0 (0%)" at bounding box center [906, 530] width 154 height 14
click at [279, 54] on button "close" at bounding box center [280, 58] width 17 height 17
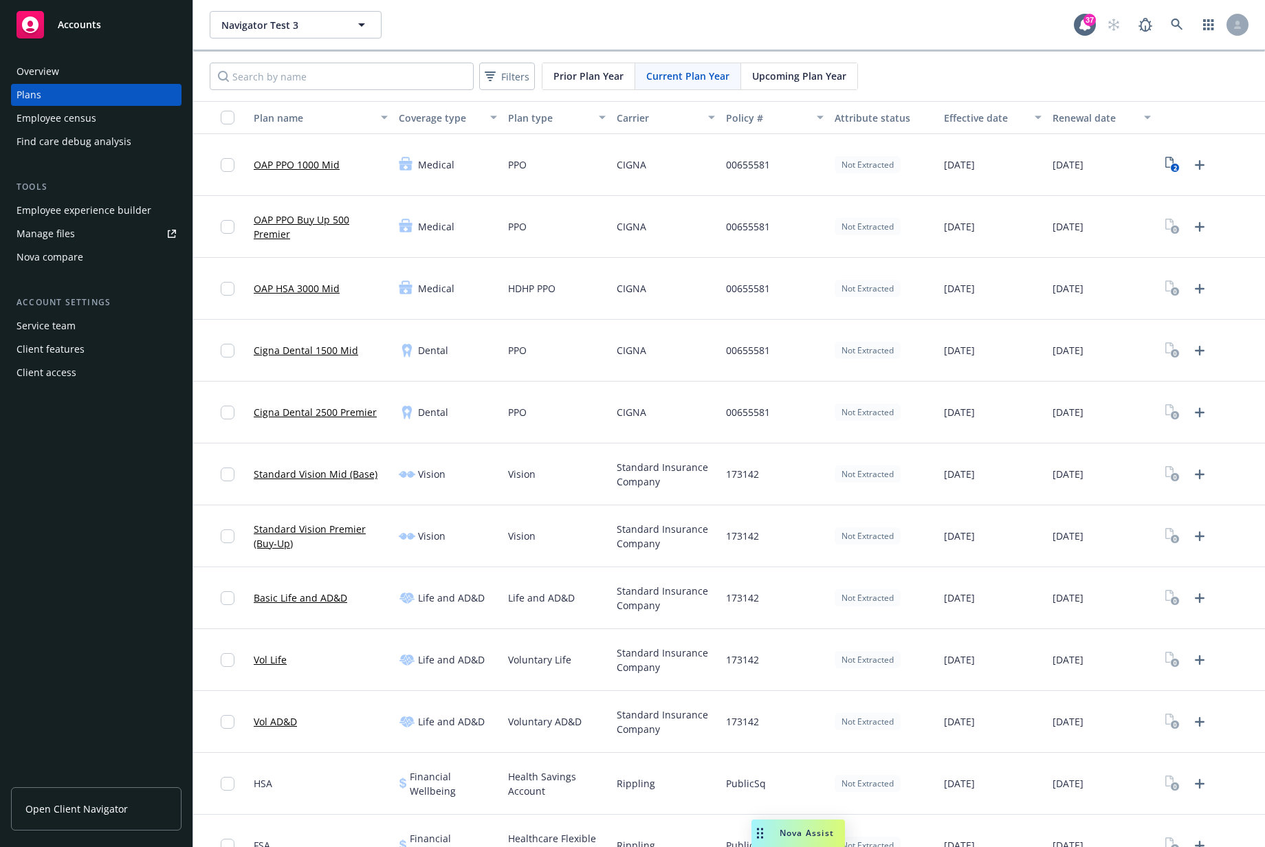
click at [320, 412] on link "Cigna Dental 2500 Premier" at bounding box center [315, 412] width 123 height 14
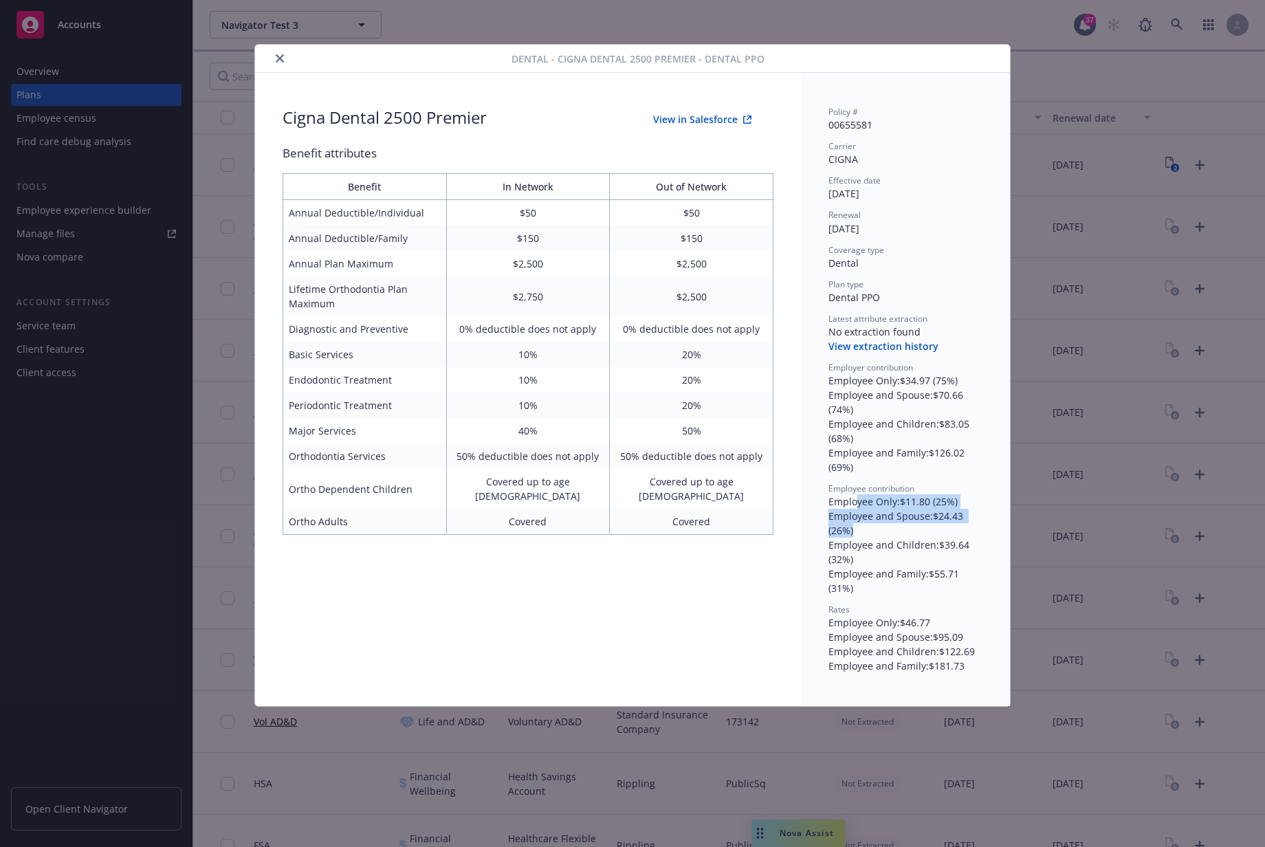
drag, startPoint x: 858, startPoint y: 508, endPoint x: 866, endPoint y: 534, distance: 27.4
click at [866, 534] on div "Employee Only : $11.80 (25%) Employee and Spouse : $24.43 (26%) Employee and Ch…" at bounding box center [906, 544] width 154 height 101
click at [866, 534] on div "Employee and Spouse : $24.43 (26%)" at bounding box center [906, 523] width 154 height 29
click at [272, 57] on button "close" at bounding box center [280, 58] width 17 height 17
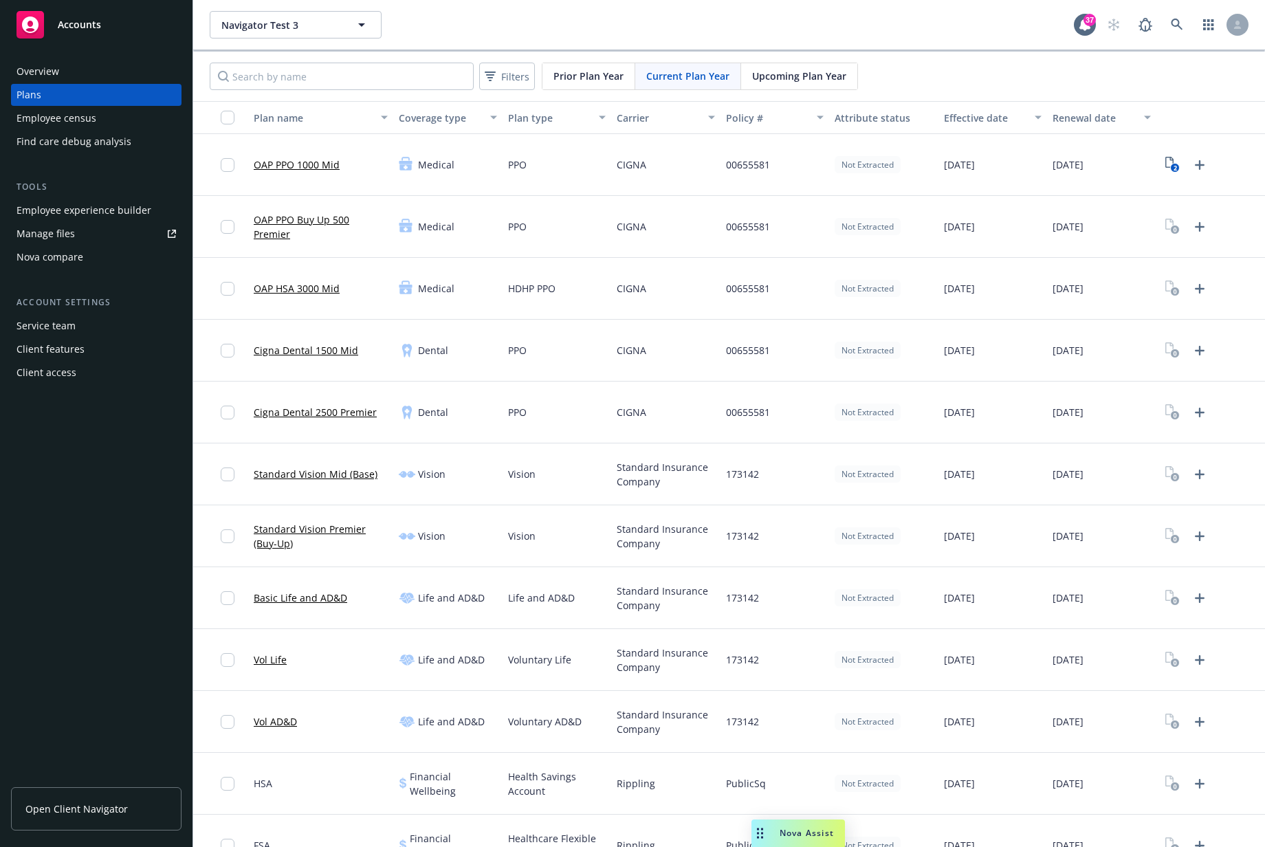
click at [104, 116] on div "Employee census" at bounding box center [97, 118] width 160 height 22
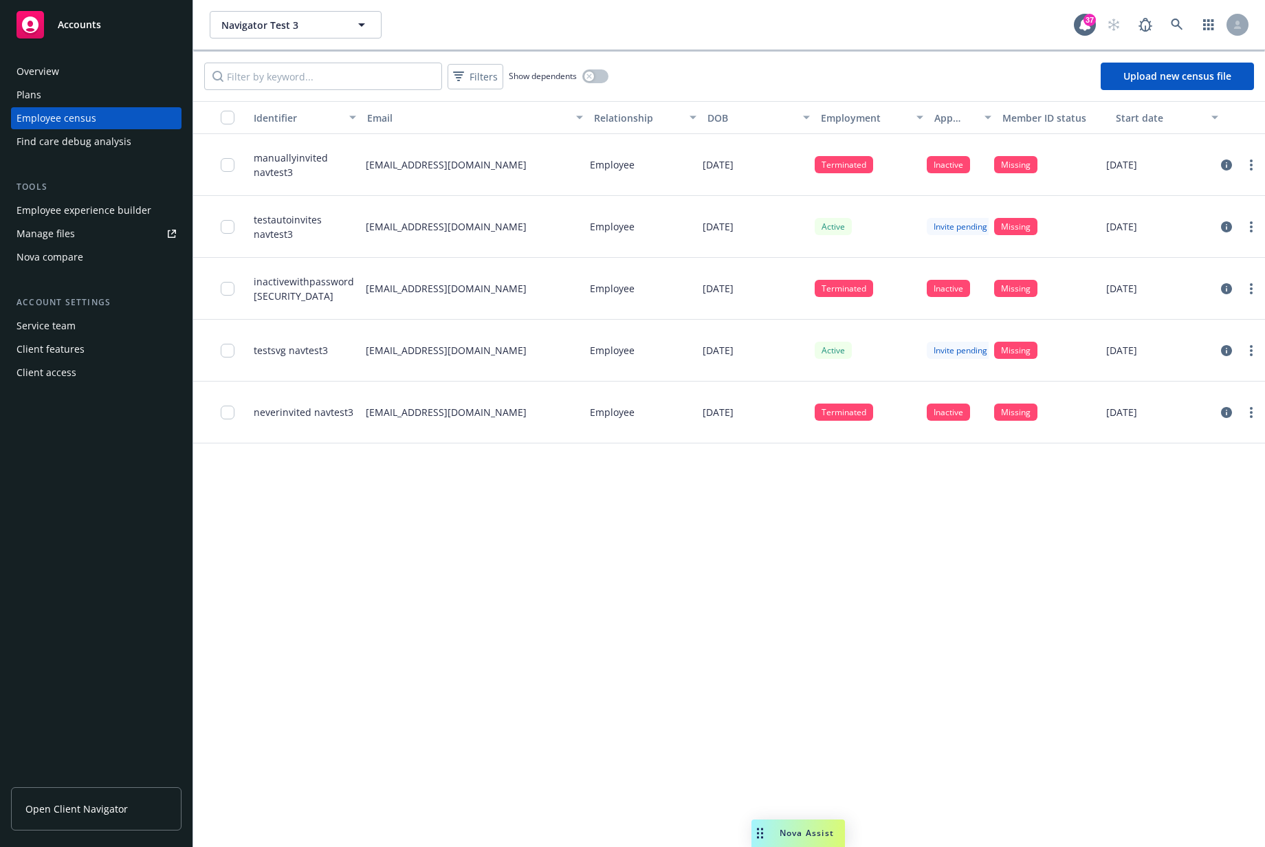
click at [94, 213] on div "Employee experience builder" at bounding box center [84, 210] width 135 height 22
click at [465, 710] on div "Identifier Email Relationship DOB Employment App status Member ID status Start …" at bounding box center [729, 474] width 1072 height 746
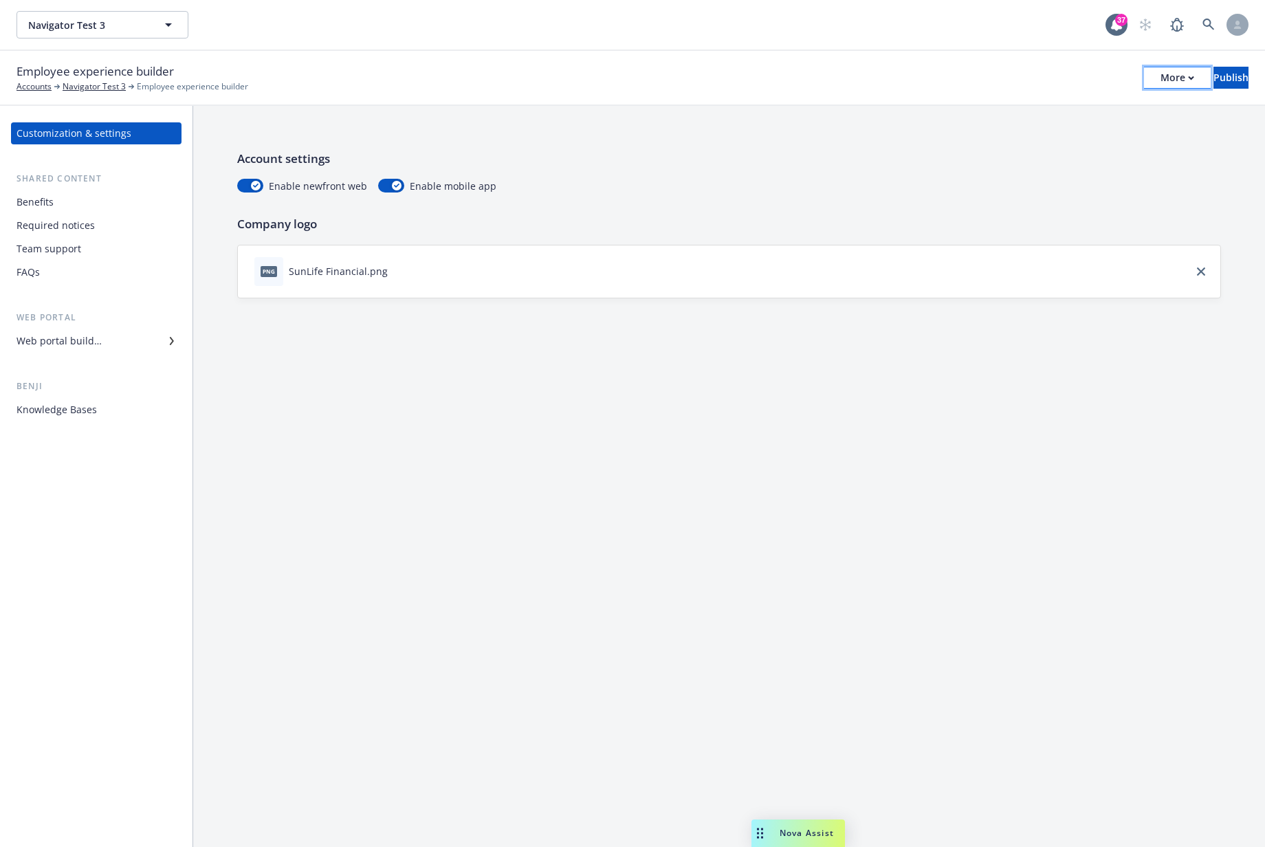
click at [1144, 74] on button "More" at bounding box center [1177, 78] width 67 height 22
click at [1082, 158] on link "Configure test user to preview app" at bounding box center [1065, 164] width 204 height 28
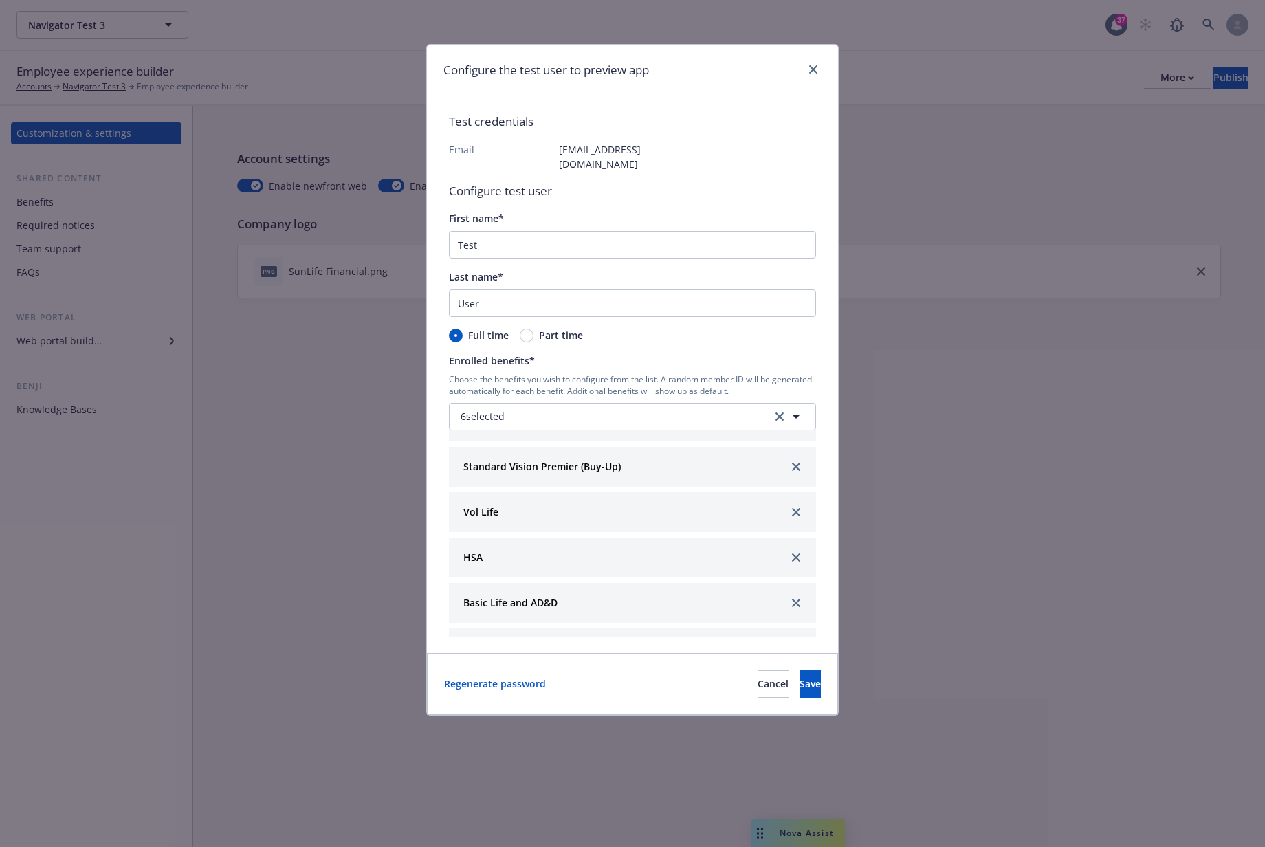
scroll to position [66, 0]
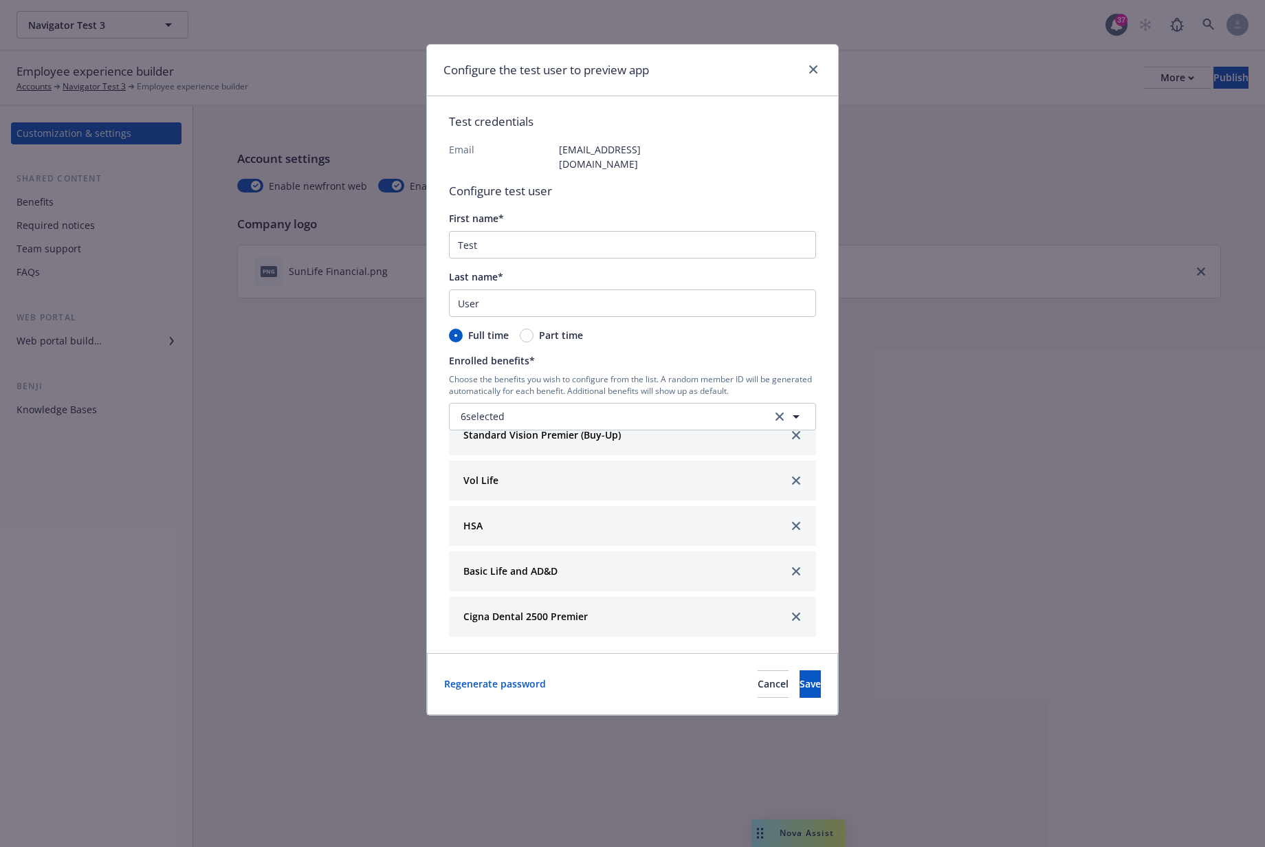
click at [954, 513] on div "Configure the test user to preview app Test credentials Email [EMAIL_ADDRESS][D…" at bounding box center [632, 423] width 1265 height 847
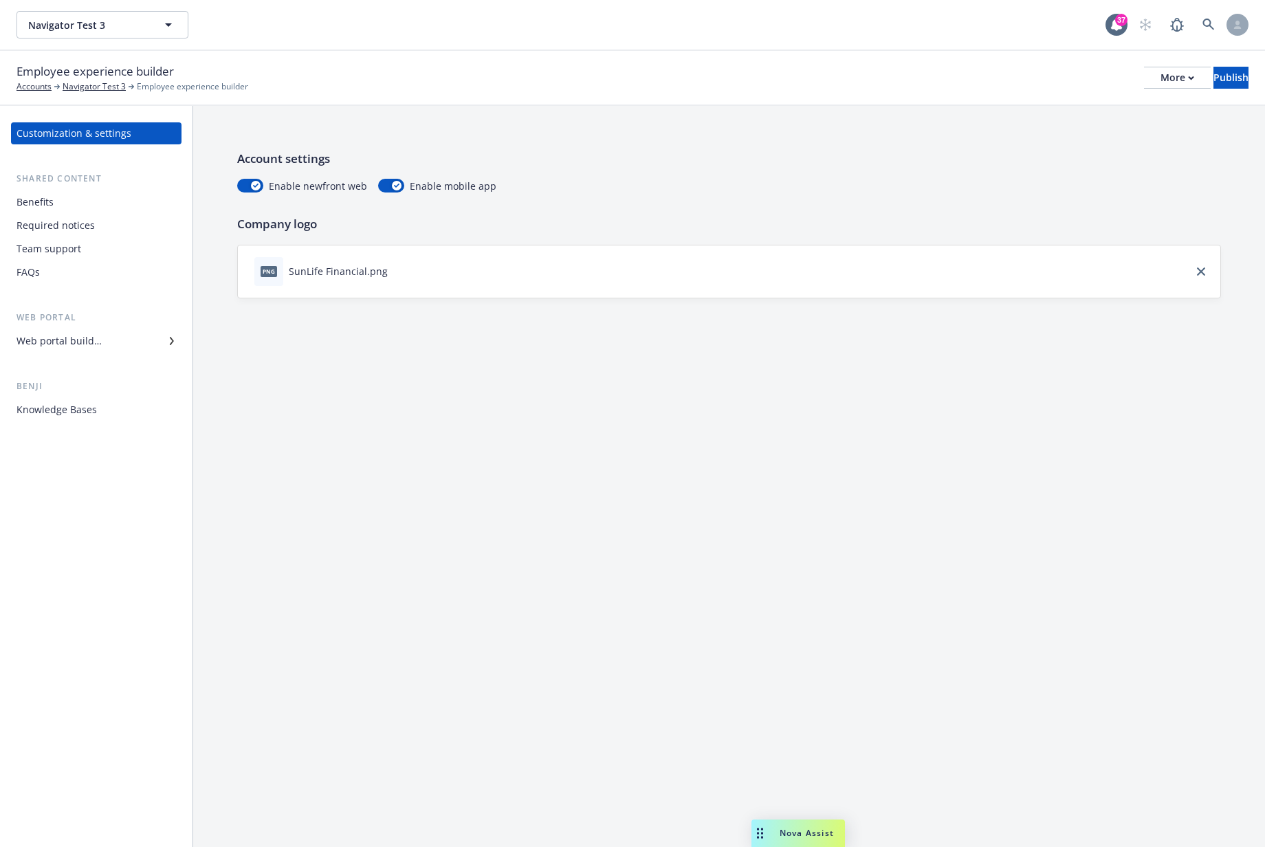
click at [609, 422] on div "Account settings Enable newfront web Enable mobile app Company logo png SunLife…" at bounding box center [729, 476] width 1072 height 741
click at [654, 177] on div "Account settings Enable newfront web Enable mobile app" at bounding box center [729, 171] width 984 height 43
click at [872, 155] on p "Account settings" at bounding box center [729, 159] width 984 height 18
